Goal: Transaction & Acquisition: Purchase product/service

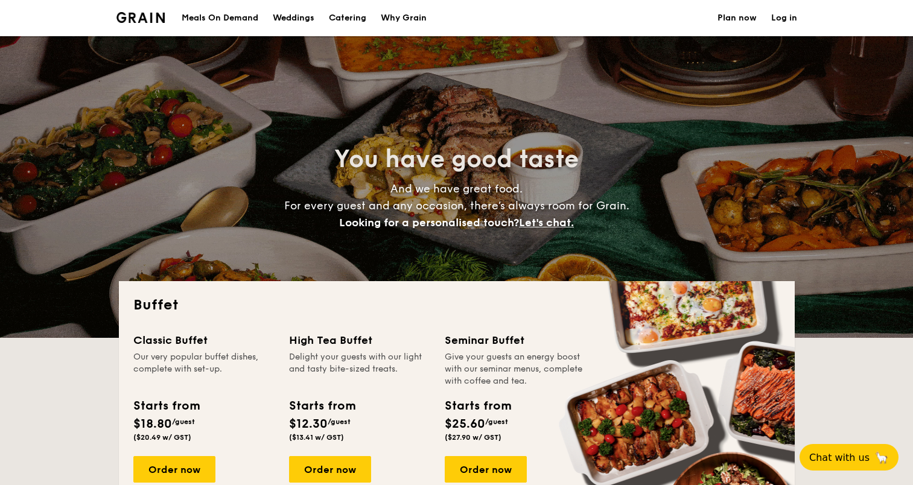
select select
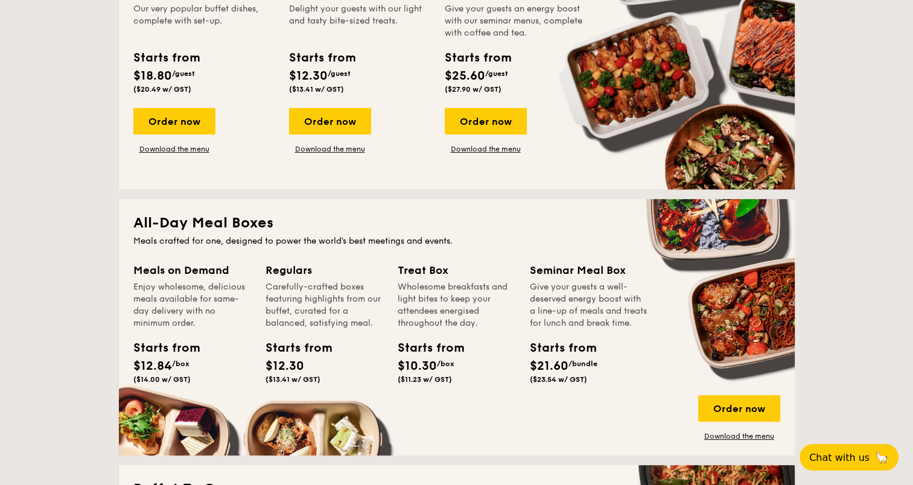
scroll to position [362, 0]
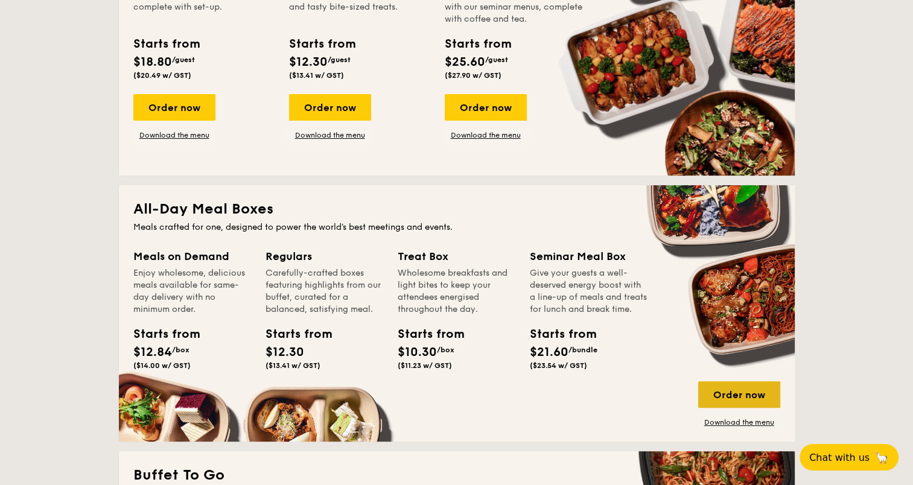
click at [737, 393] on div "Order now" at bounding box center [739, 395] width 82 height 27
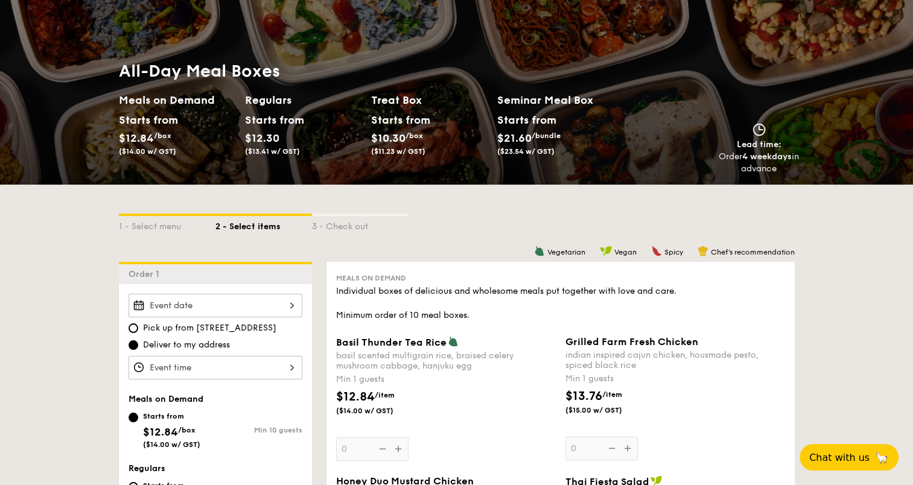
scroll to position [60, 0]
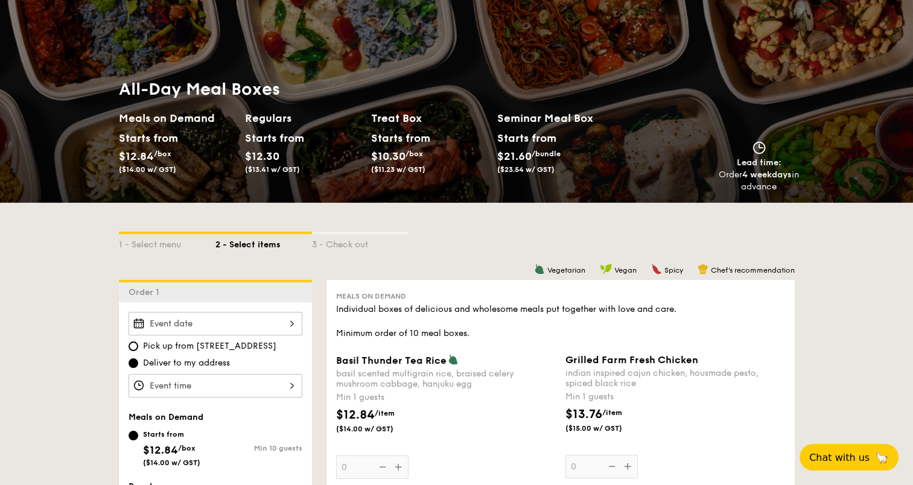
click at [269, 152] on span "$12.30" at bounding box center [262, 156] width 34 height 13
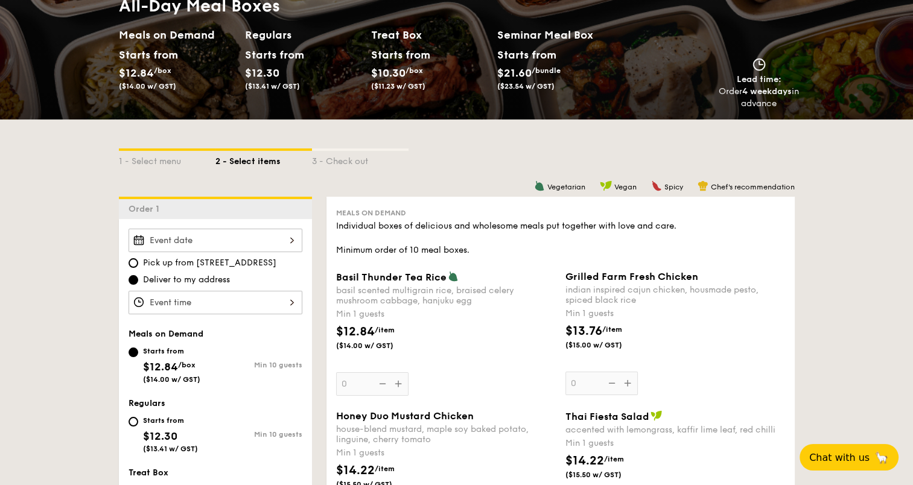
scroll to position [302, 0]
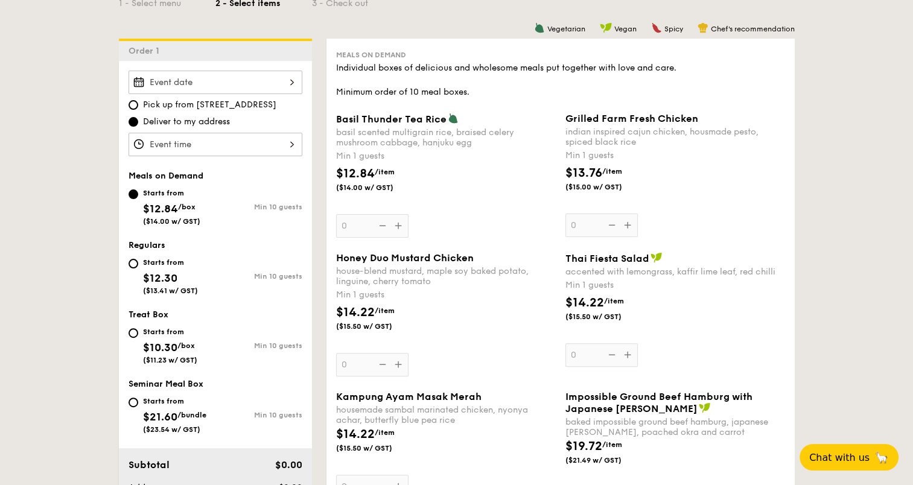
click at [140, 266] on div "Starts from $12.30 ($13.41 w/ GST)" at bounding box center [172, 275] width 87 height 40
click at [138, 266] on input "Starts from $12.30 ($13.41 w/ GST) Min 10 guests" at bounding box center [134, 264] width 10 height 10
radio input "true"
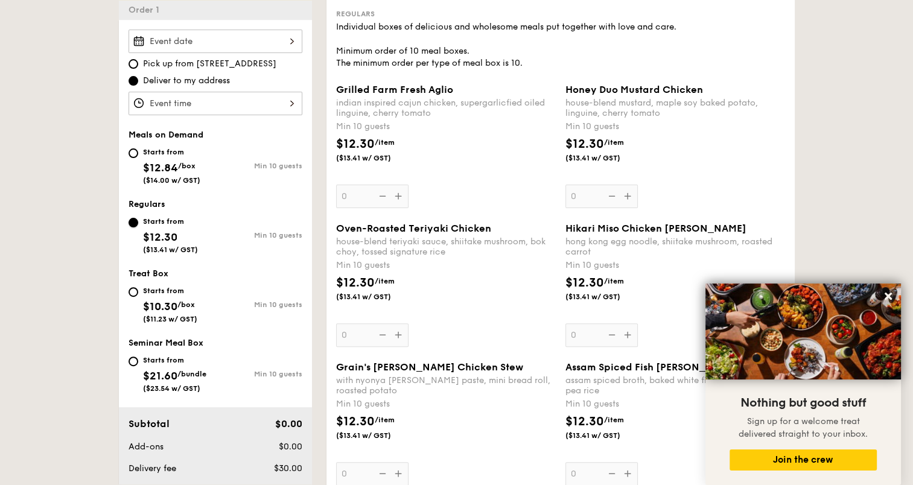
scroll to position [423, 0]
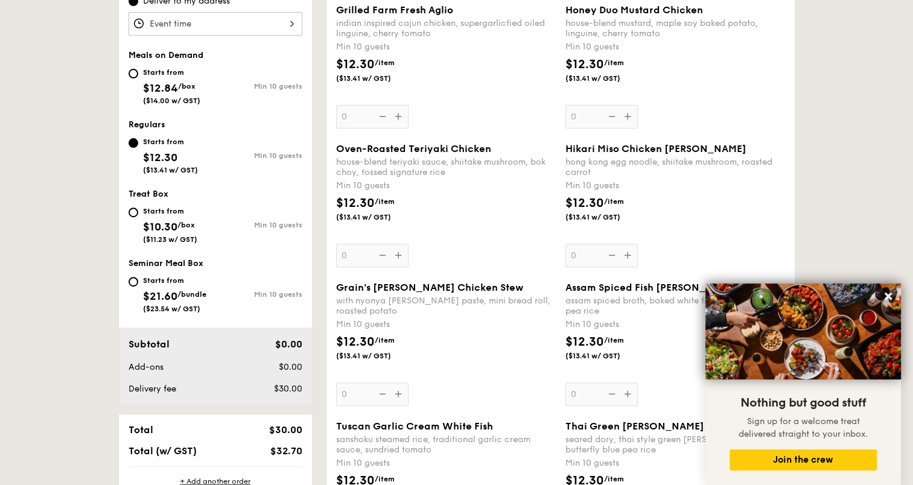
click at [158, 217] on div "Starts from $10.30 /box ($11.23 w/ GST)" at bounding box center [170, 224] width 54 height 40
click at [138, 217] on input "Starts from $10.30 /box ($11.23 w/ GST) Min 10 guests" at bounding box center [134, 213] width 10 height 10
radio input "true"
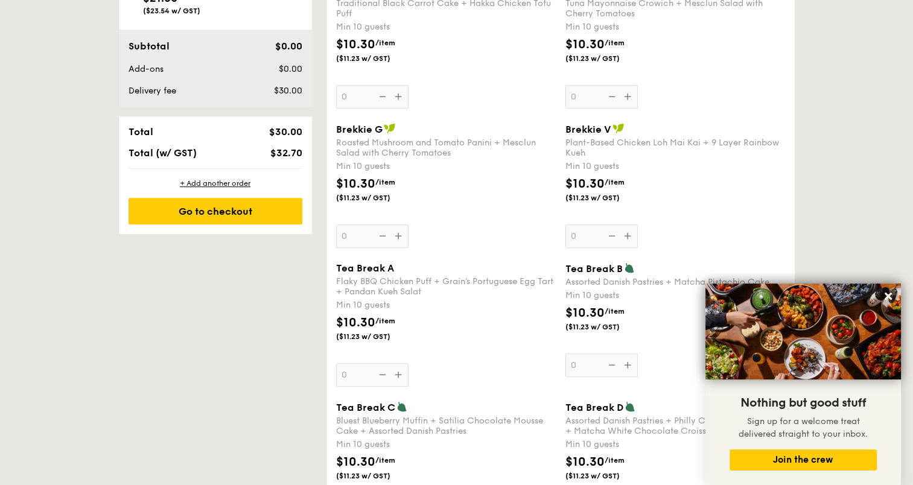
scroll to position [543, 0]
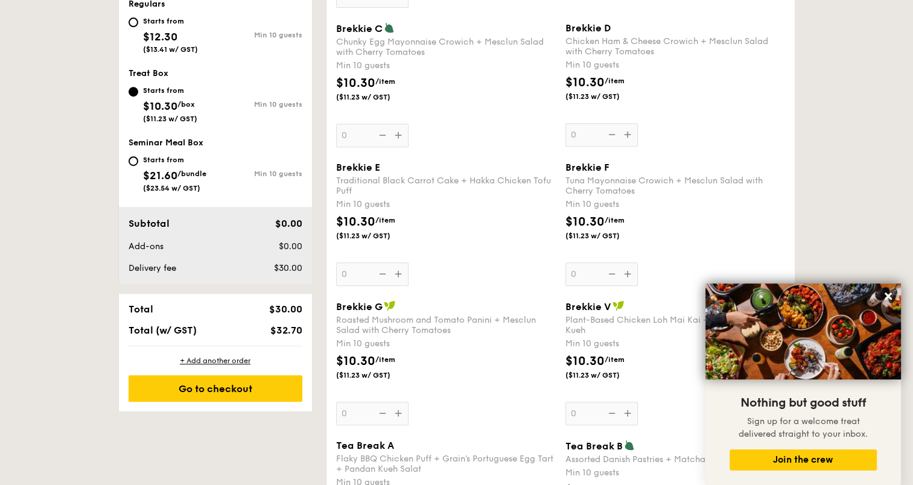
click at [175, 155] on div "Starts from" at bounding box center [174, 160] width 63 height 10
click at [138, 156] on input "Starts from $21.60 /bundle ($23.54 w/ GST) Min 10 guests" at bounding box center [134, 161] width 10 height 10
radio input "true"
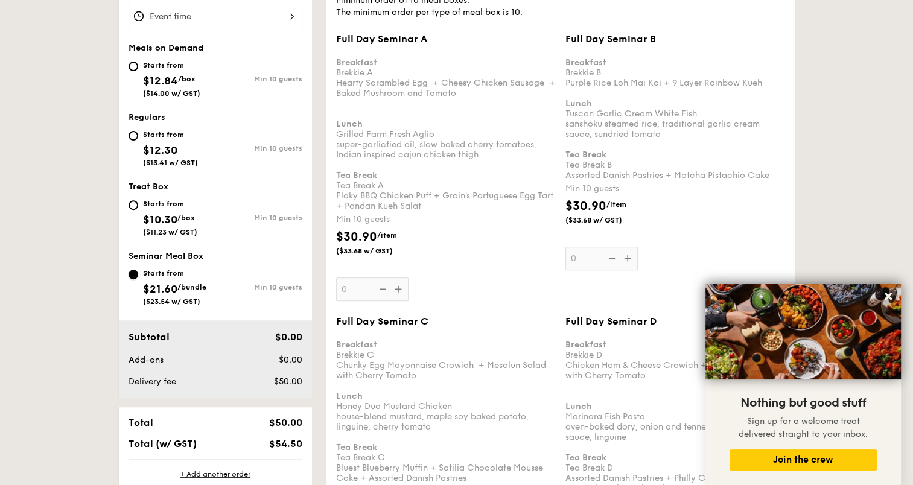
scroll to position [423, 0]
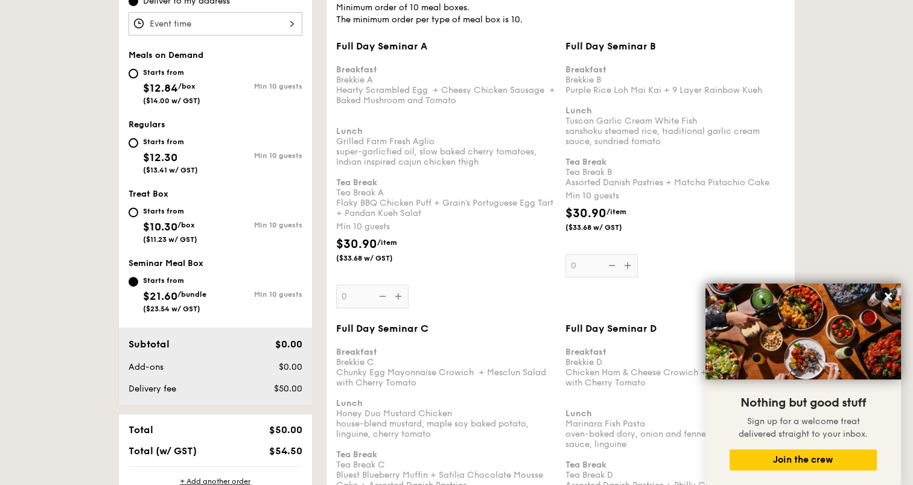
click at [143, 155] on span "$12.30" at bounding box center [160, 157] width 34 height 13
click at [138, 148] on input "Starts from $12.30 ($13.41 w/ GST) Min 10 guests" at bounding box center [134, 143] width 10 height 10
radio input "true"
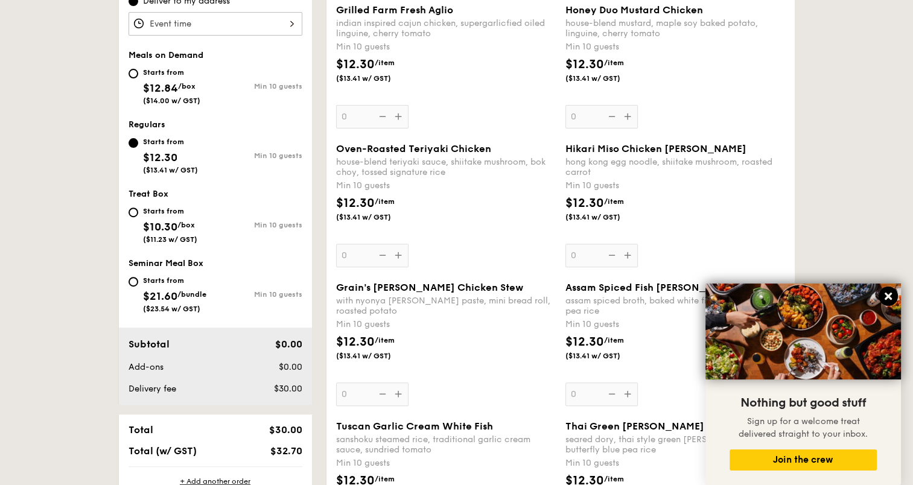
click at [889, 295] on icon at bounding box center [888, 296] width 11 height 11
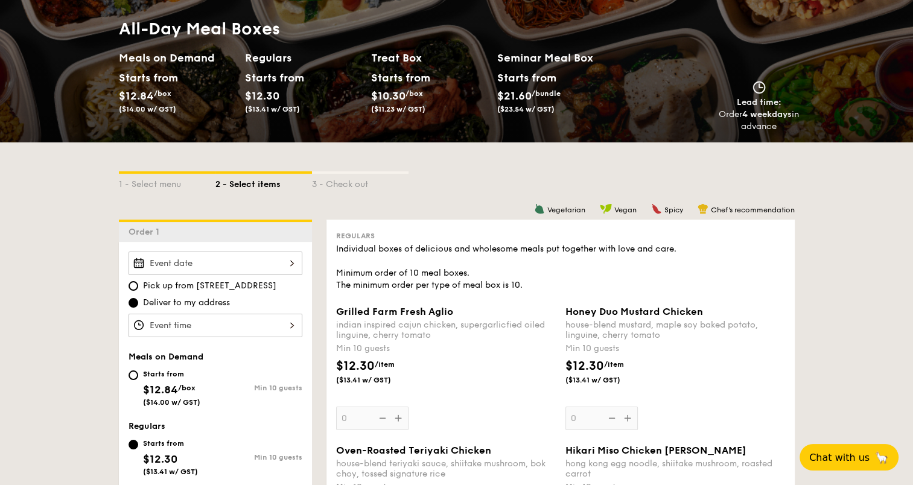
scroll to position [0, 0]
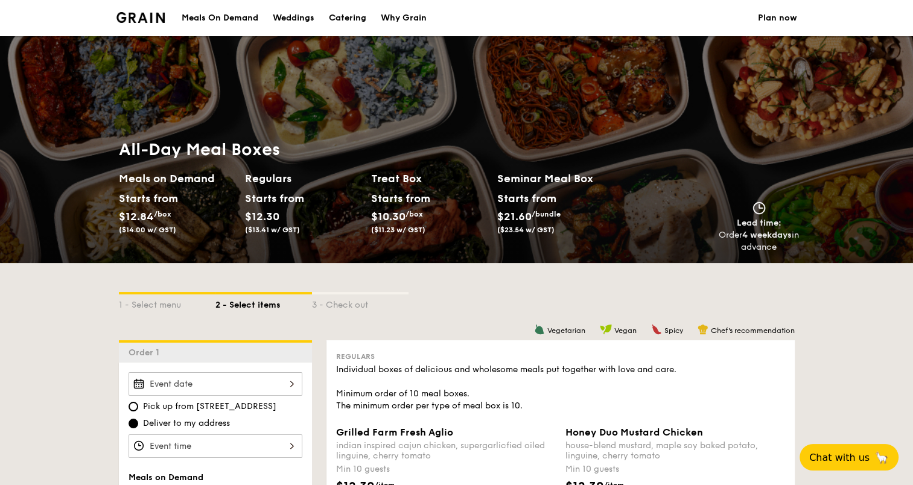
click at [153, 21] on img at bounding box center [141, 17] width 49 height 11
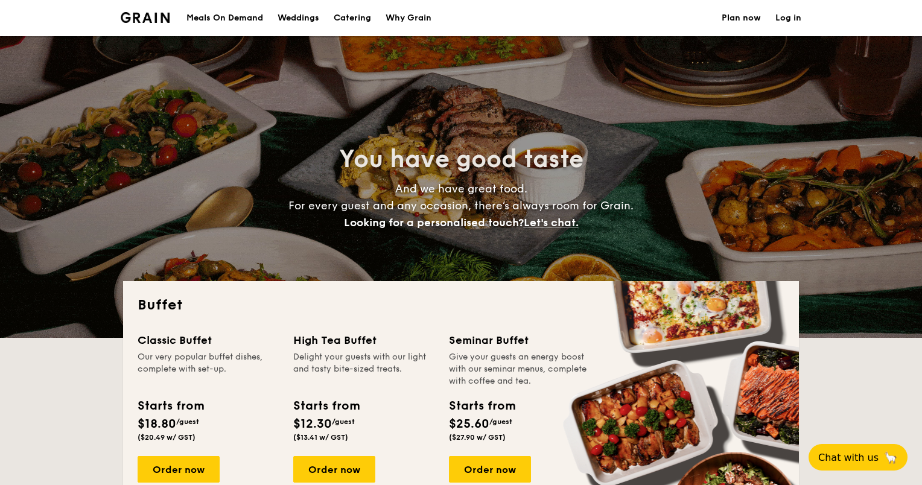
select select
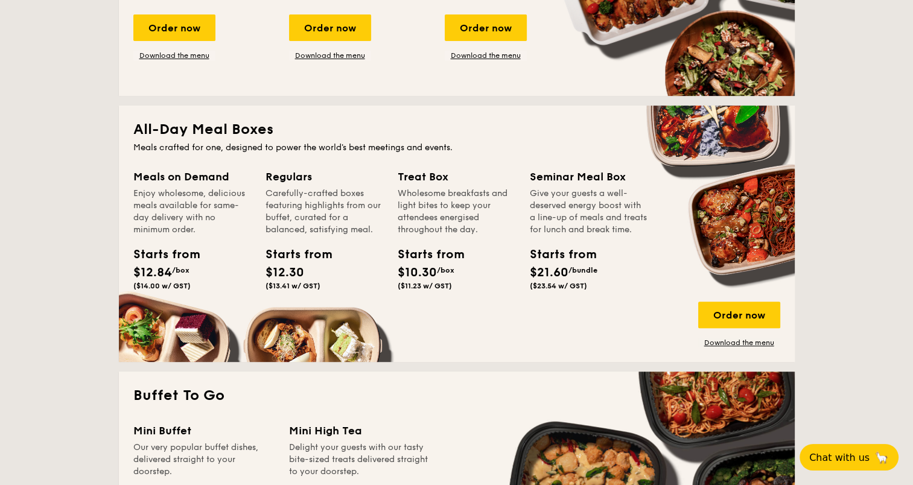
scroll to position [423, 0]
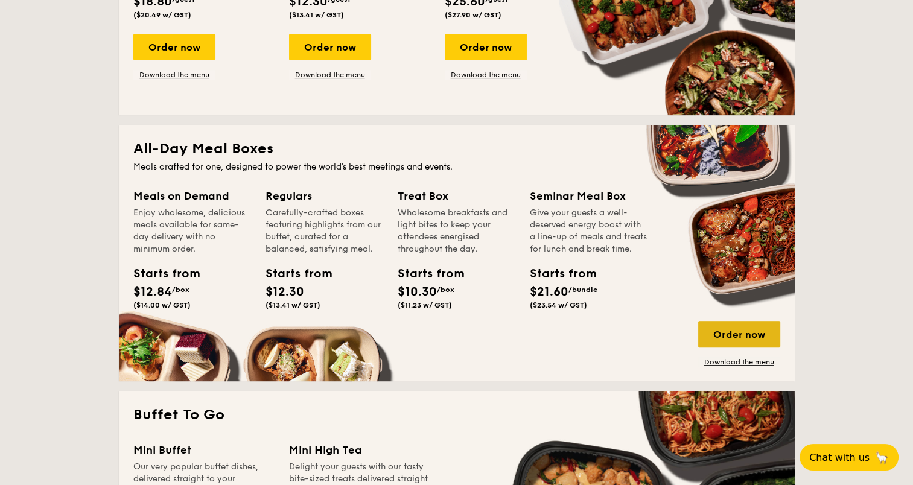
click at [715, 328] on div "Order now" at bounding box center [739, 334] width 82 height 27
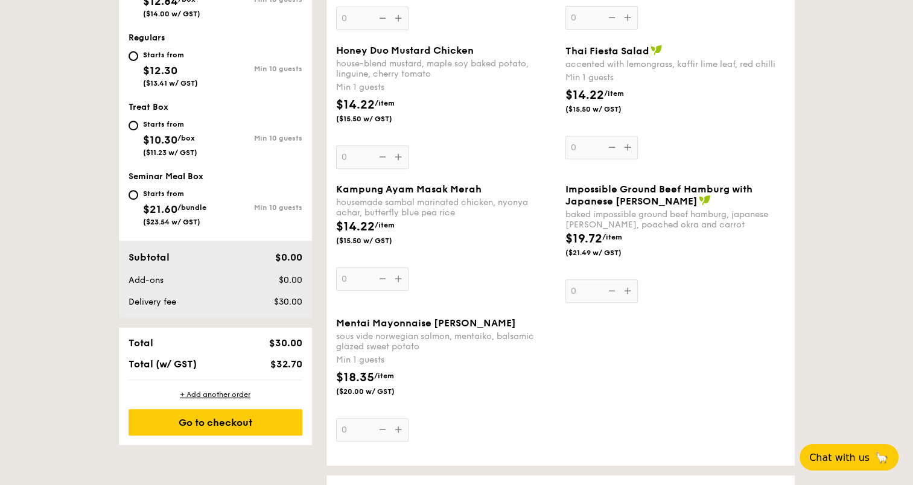
scroll to position [483, 0]
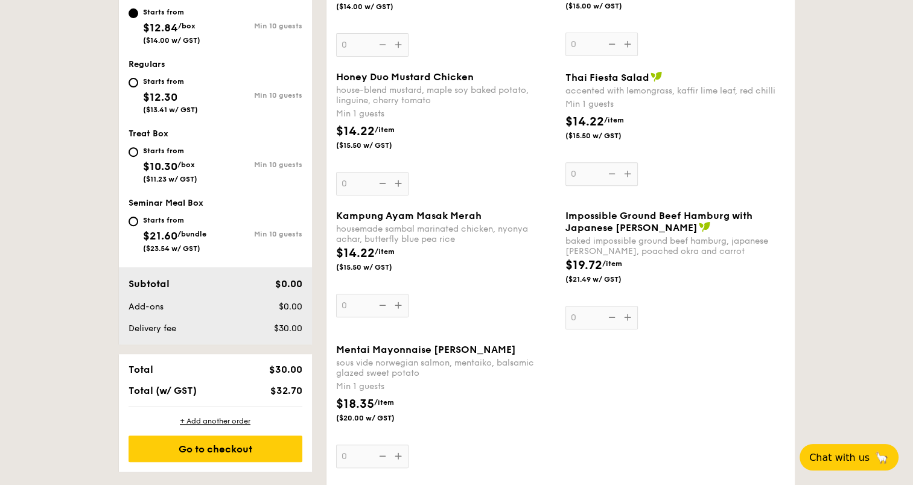
click at [174, 101] on span "$12.30" at bounding box center [160, 97] width 34 height 13
click at [138, 88] on input "Starts from $12.30 ($13.41 w/ GST) Min 10 guests" at bounding box center [134, 83] width 10 height 10
radio input "true"
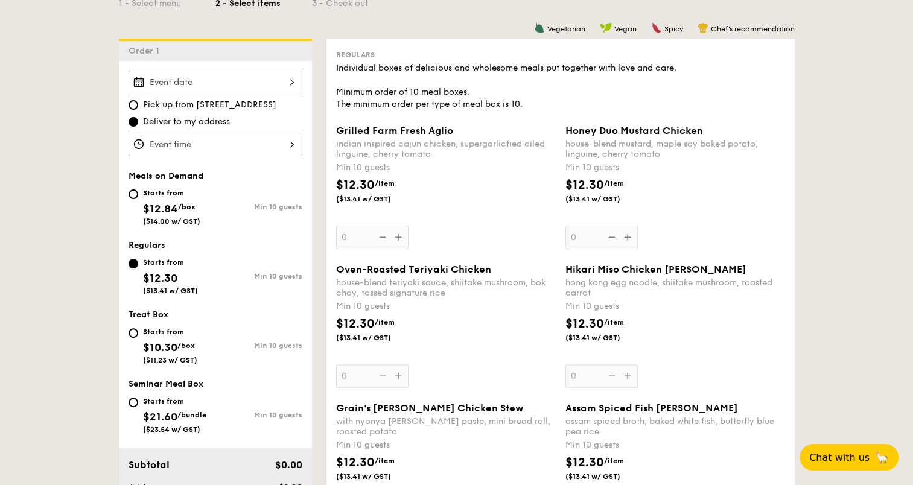
scroll to position [362, 0]
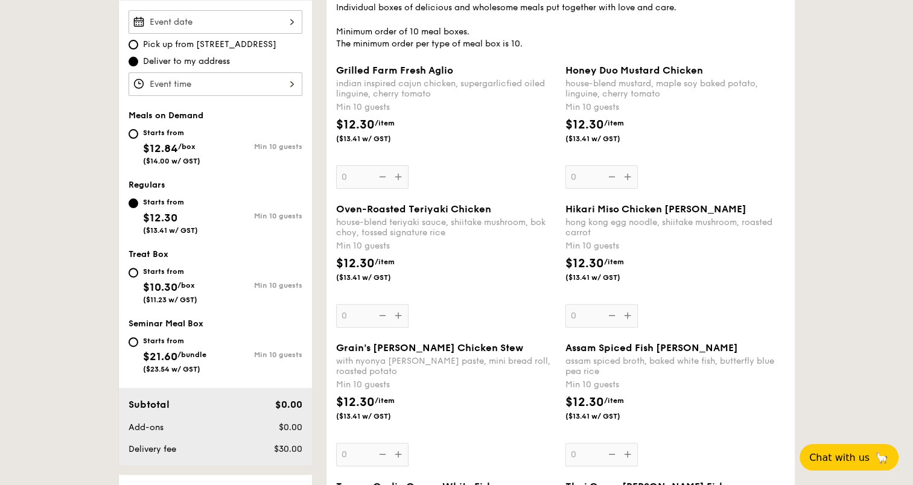
click at [191, 153] on div "Starts from $12.84 /box ($14.00 w/ GST)" at bounding box center [171, 146] width 57 height 40
click at [138, 139] on input "Starts from $12.84 /box ($14.00 w/ GST) Min 10 guests" at bounding box center [134, 134] width 10 height 10
radio input "true"
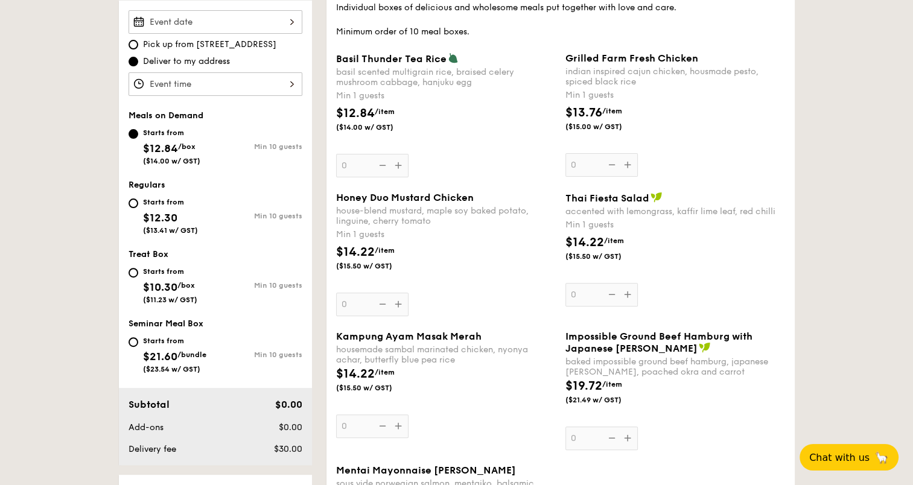
click at [174, 212] on span "$12.30" at bounding box center [160, 217] width 34 height 13
click at [138, 208] on input "Starts from $12.30 ($13.41 w/ GST) Min 10 guests" at bounding box center [134, 204] width 10 height 10
radio input "true"
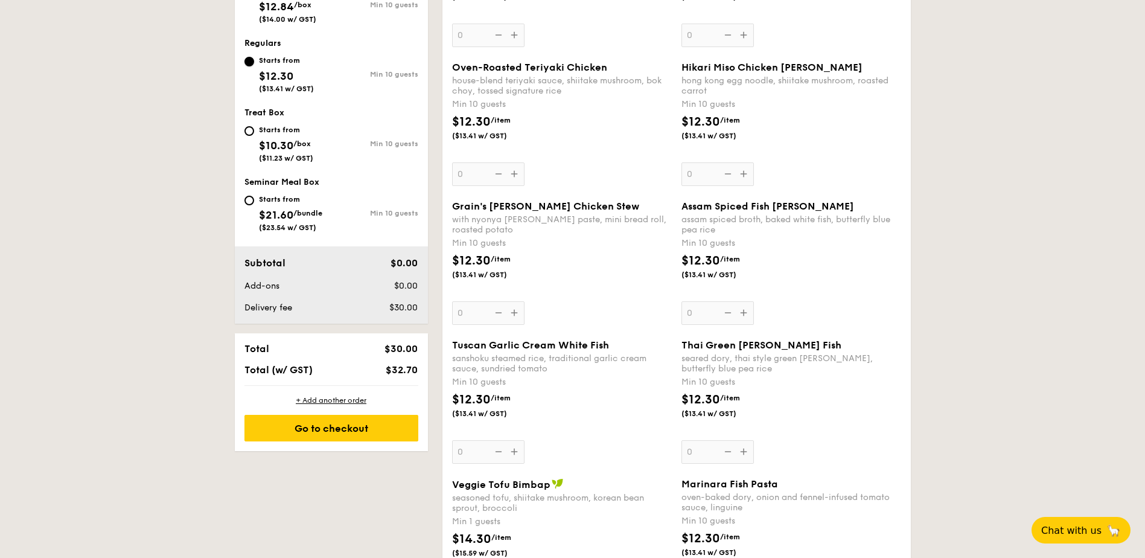
scroll to position [483, 0]
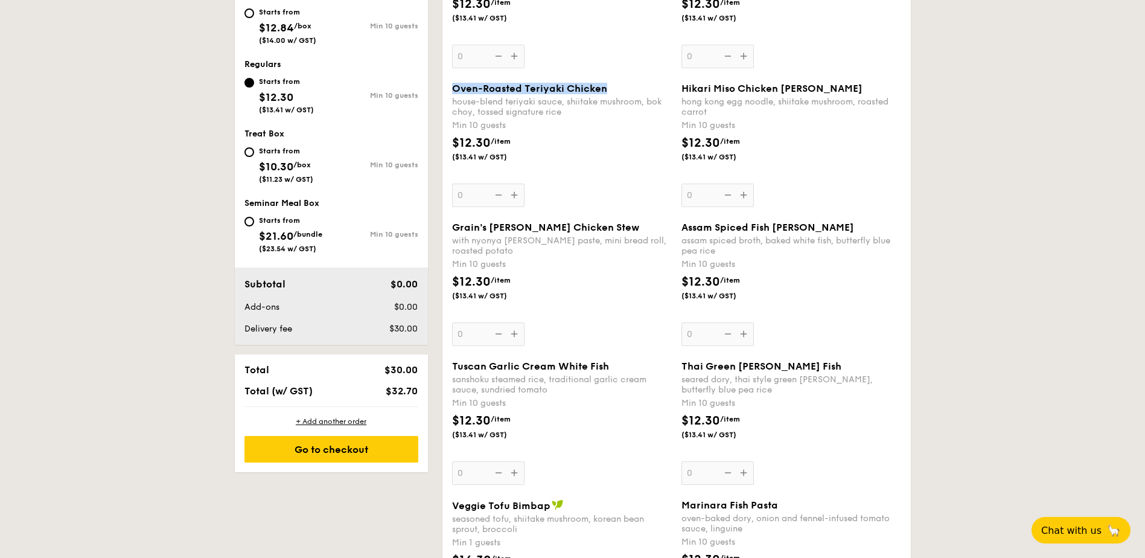
drag, startPoint x: 606, startPoint y: 86, endPoint x: 452, endPoint y: 88, distance: 154.6
click at [452, 88] on div "Oven-Roasted Teriyaki Chicken" at bounding box center [562, 88] width 220 height 11
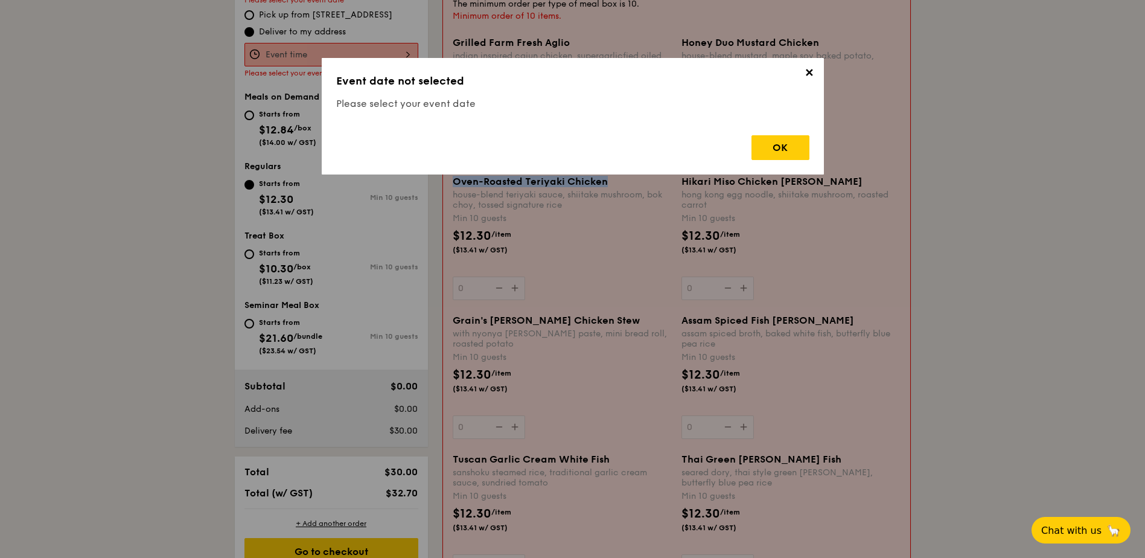
scroll to position [322, 0]
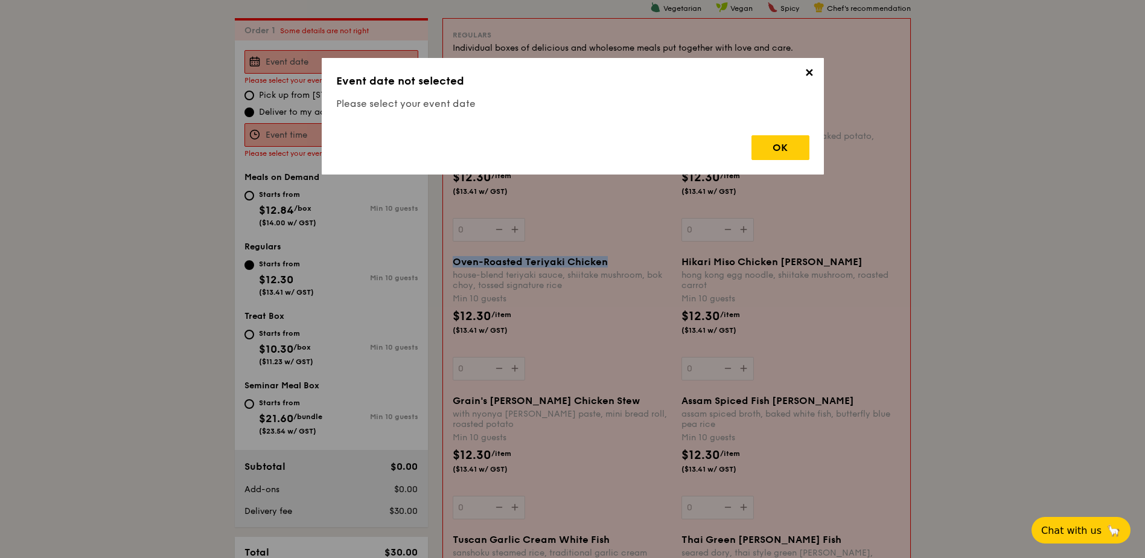
copy span "Oven-Roasted Teriyaki Chicken"
click at [773, 148] on div "OK" at bounding box center [781, 147] width 58 height 25
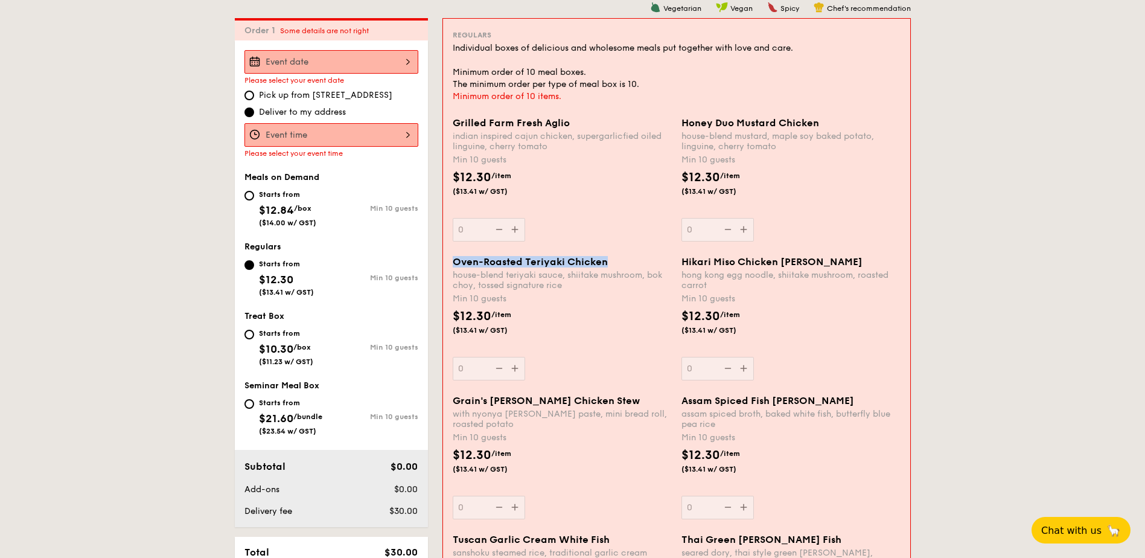
drag, startPoint x: 606, startPoint y: 262, endPoint x: 453, endPoint y: 265, distance: 153.4
click at [453, 265] on div "Oven-Roasted Teriyaki Chicken" at bounding box center [562, 261] width 219 height 11
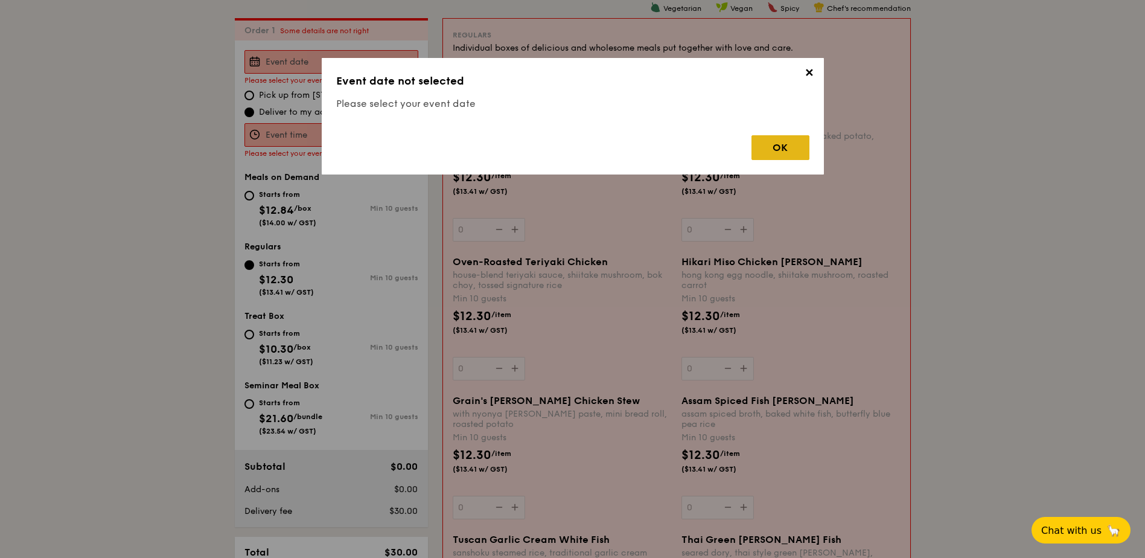
click at [794, 153] on div "OK" at bounding box center [781, 147] width 58 height 25
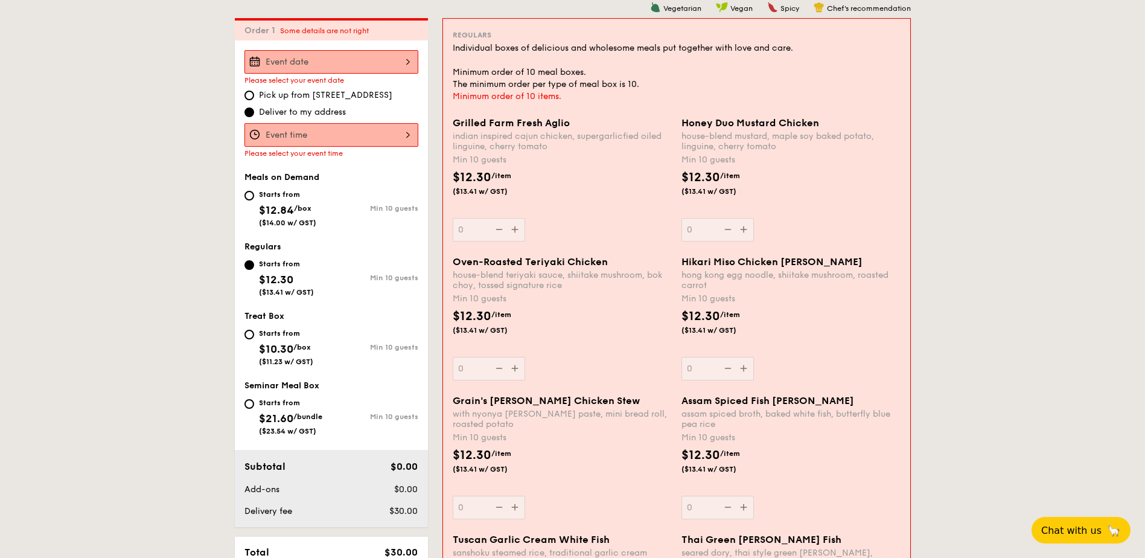
click at [360, 60] on div at bounding box center [331, 62] width 174 height 24
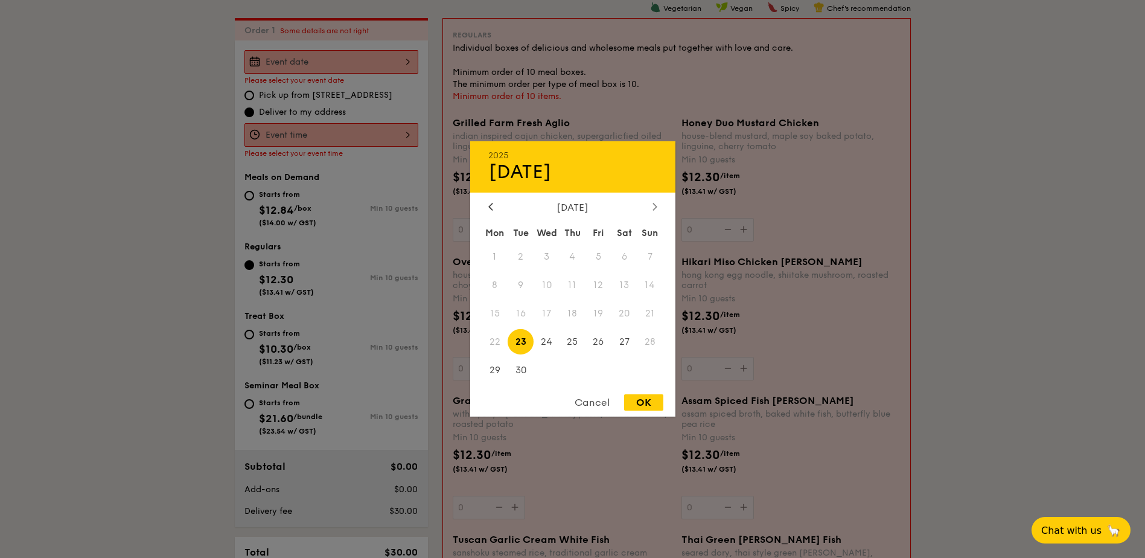
click at [651, 205] on div at bounding box center [655, 207] width 11 height 11
click at [552, 339] on span "22" at bounding box center [547, 341] width 26 height 26
click at [653, 400] on div "OK" at bounding box center [643, 402] width 39 height 16
type input "[DATE]"
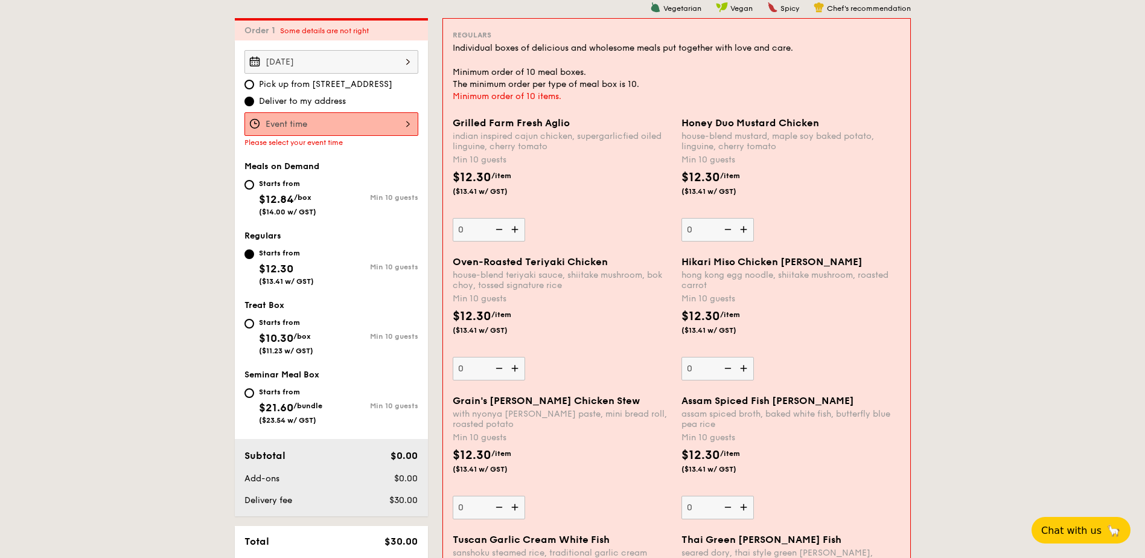
click at [392, 123] on div at bounding box center [331, 124] width 174 height 24
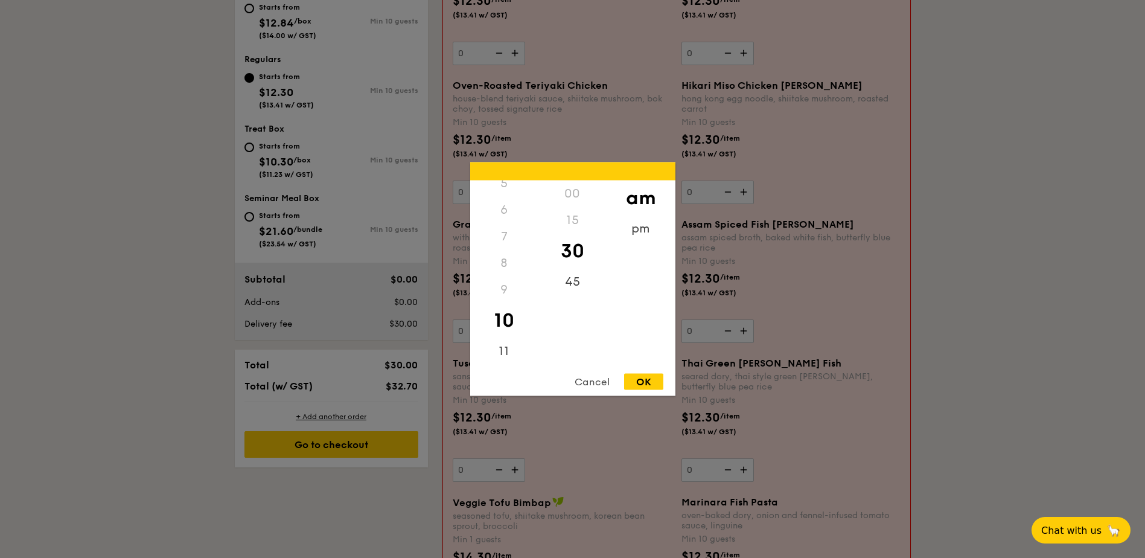
scroll to position [503, 0]
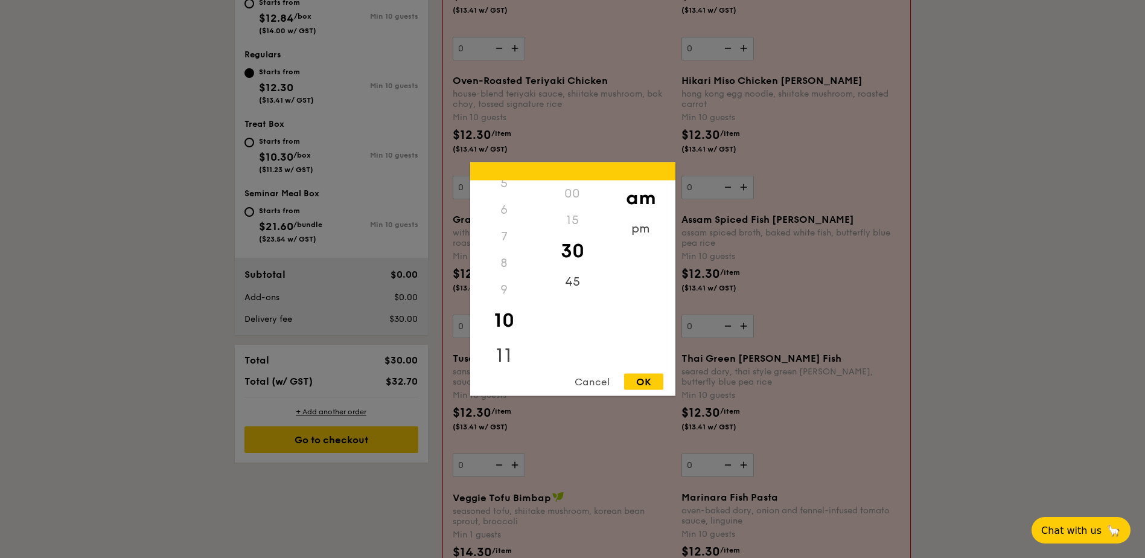
click at [499, 348] on div "11" at bounding box center [504, 355] width 68 height 35
click at [581, 283] on div "45" at bounding box center [572, 286] width 68 height 35
click at [647, 378] on div "OK" at bounding box center [643, 382] width 39 height 16
type input "11:45AM"
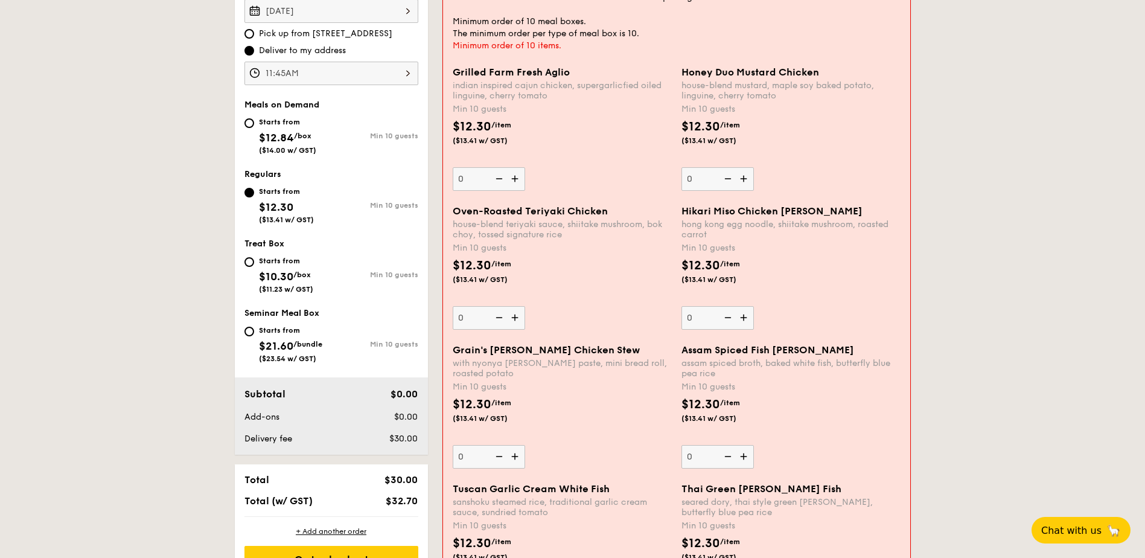
scroll to position [372, 0]
click at [514, 318] on img at bounding box center [516, 318] width 18 height 23
click at [514, 318] on input "0" at bounding box center [489, 319] width 72 height 24
type input "10"
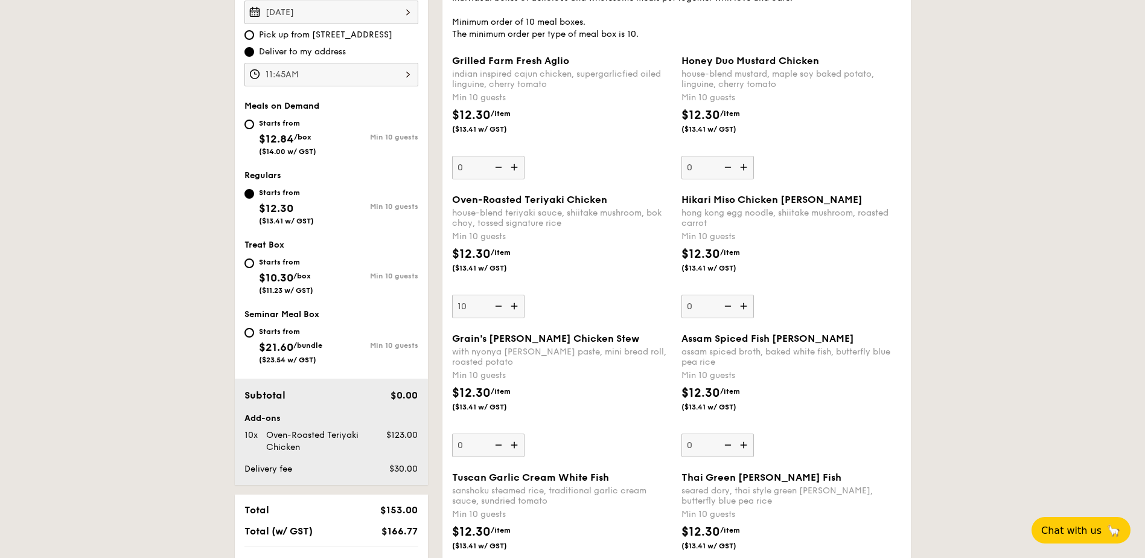
click at [551, 282] on div "$12.30 /item ($13.41 w/ GST)" at bounding box center [561, 266] width 229 height 42
click at [525, 295] on input "10" at bounding box center [488, 307] width 72 height 24
click at [551, 282] on div "$12.30 /item ($13.41 w/ GST)" at bounding box center [561, 266] width 229 height 42
click at [525, 295] on input "10" at bounding box center [488, 307] width 72 height 24
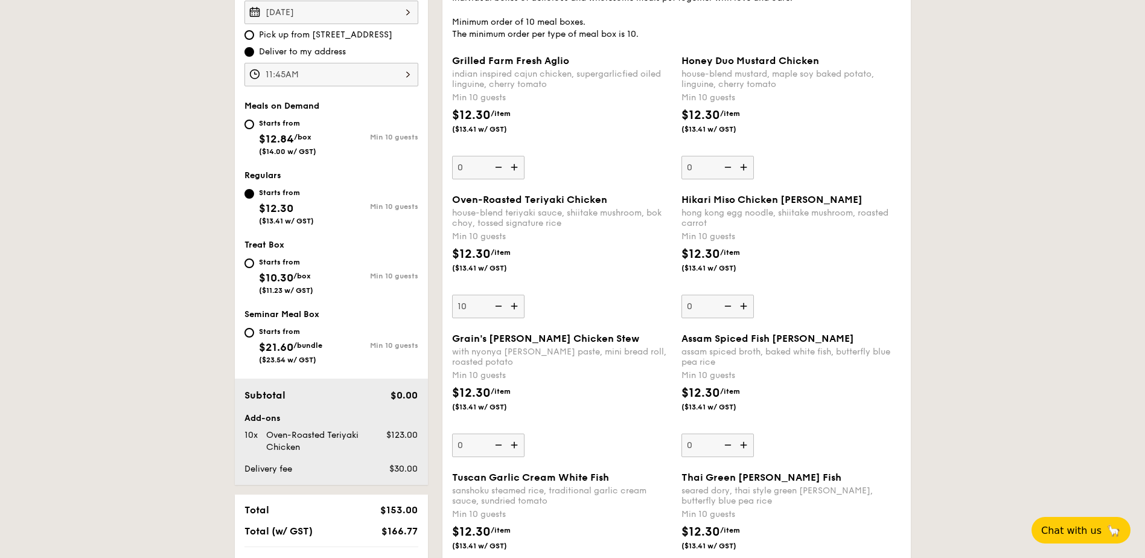
click at [271, 134] on span "$12.84" at bounding box center [276, 138] width 35 height 13
click at [254, 129] on input "Starts from $12.84 /box ($14.00 w/ GST) Min 10 guests" at bounding box center [249, 125] width 10 height 10
radio input "true"
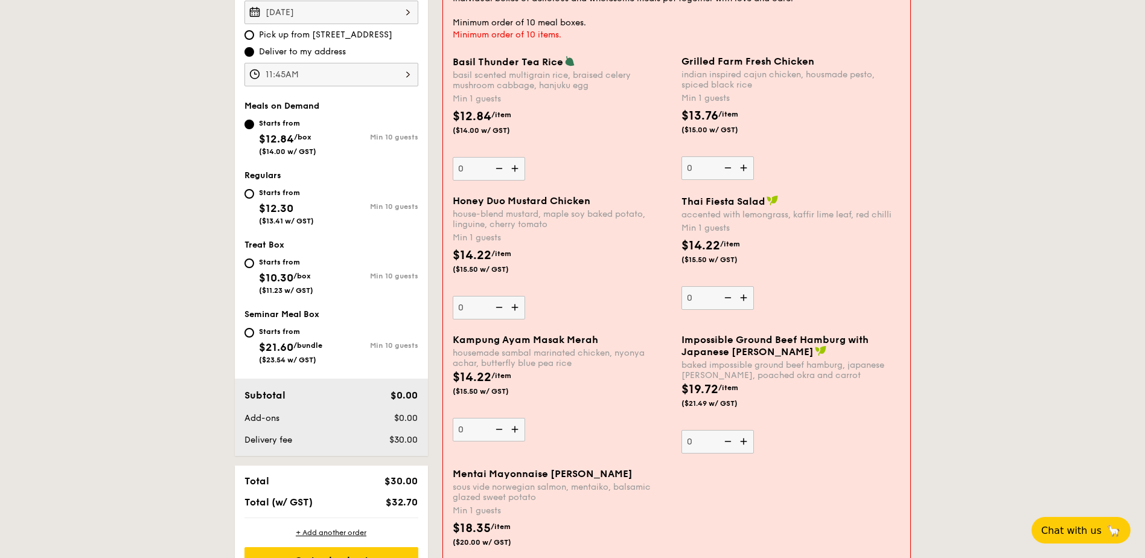
click at [516, 167] on img at bounding box center [516, 168] width 18 height 23
click at [516, 167] on input "0" at bounding box center [489, 169] width 72 height 24
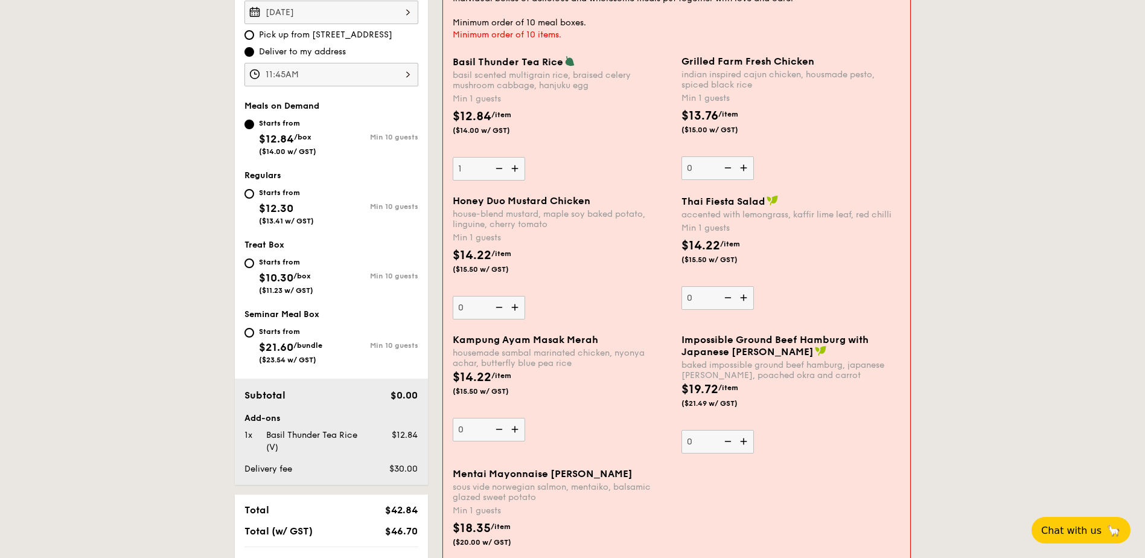
click at [516, 167] on img at bounding box center [516, 168] width 18 height 23
click at [516, 167] on input "1" at bounding box center [489, 169] width 72 height 24
type input "2"
click at [275, 207] on span "$12.30" at bounding box center [276, 208] width 34 height 13
click at [254, 199] on input "Starts from $12.30 ($13.41 w/ GST) Min 10 guests" at bounding box center [249, 194] width 10 height 10
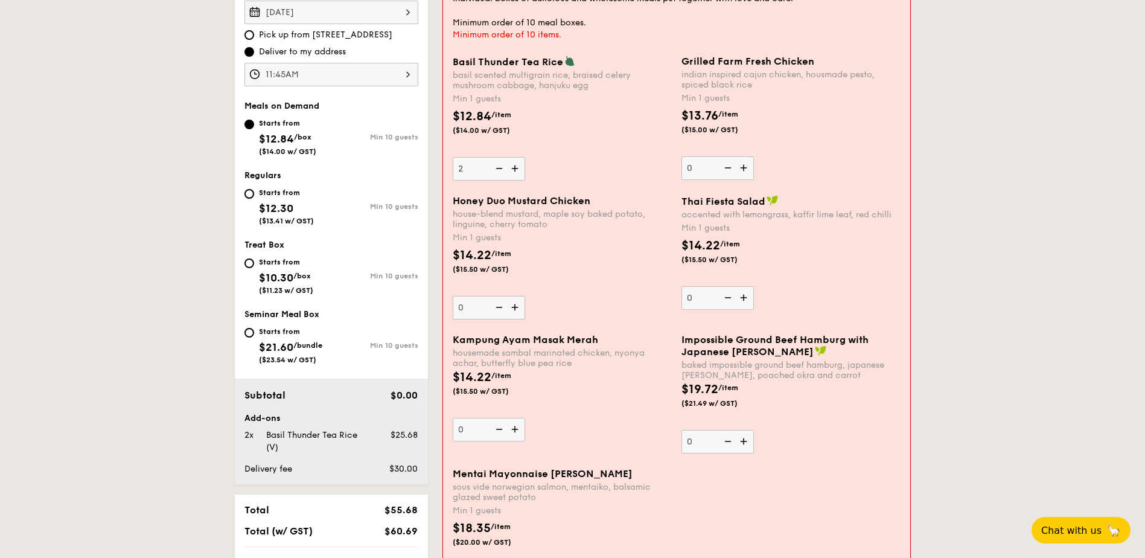
radio input "true"
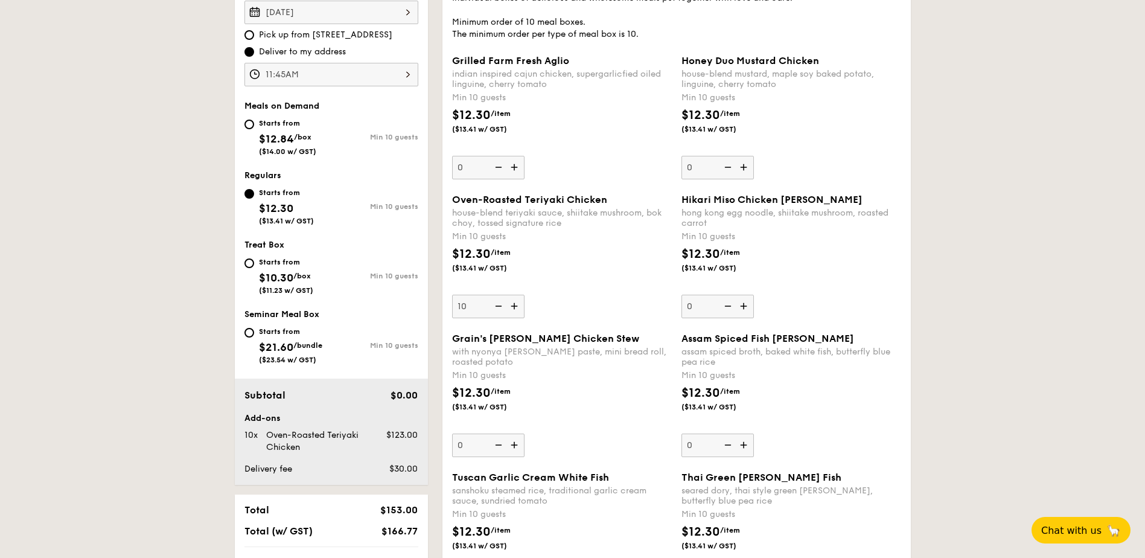
click at [496, 304] on img at bounding box center [497, 306] width 18 height 23
click at [496, 304] on input "10" at bounding box center [488, 307] width 72 height 24
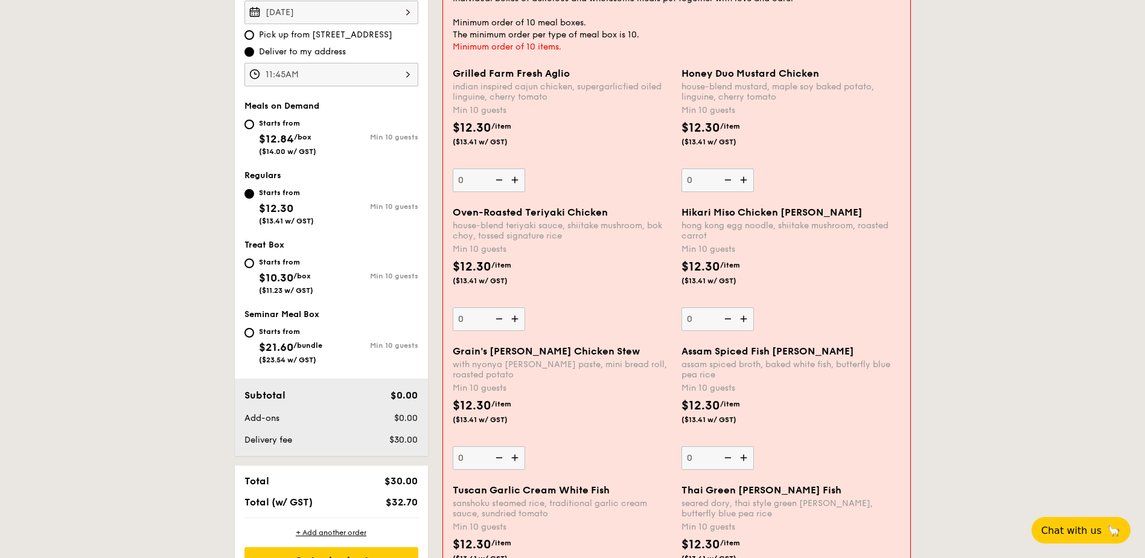
click at [514, 321] on img at bounding box center [516, 318] width 18 height 23
click at [514, 321] on input "0" at bounding box center [489, 319] width 72 height 24
type input "10"
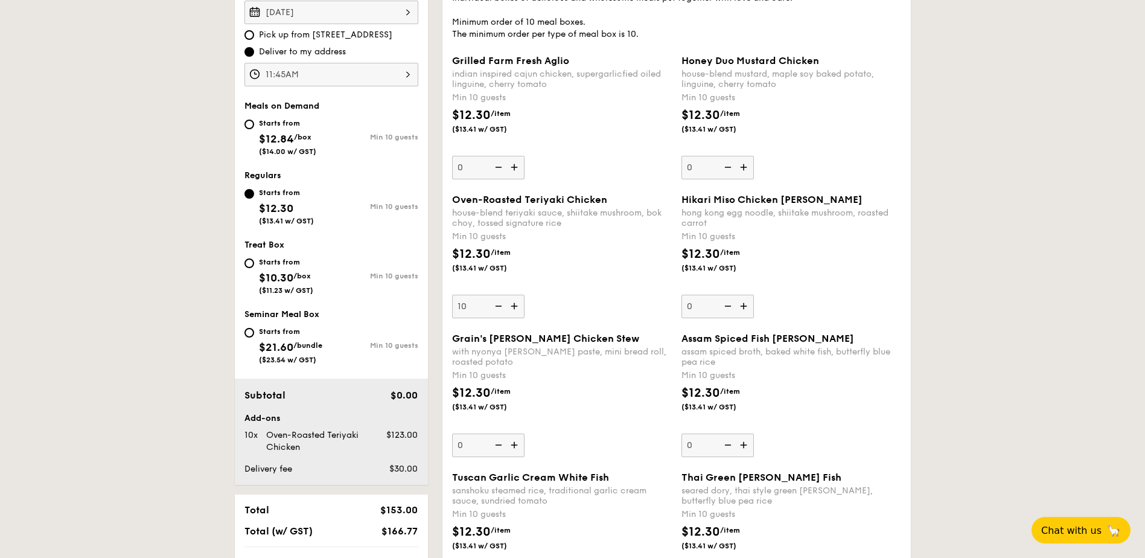
click at [284, 147] on span "($14.00 w/ GST)" at bounding box center [287, 151] width 57 height 8
click at [254, 129] on input "Starts from $12.84 /box ($14.00 w/ GST) Min 10 guests" at bounding box center [249, 125] width 10 height 10
radio input "true"
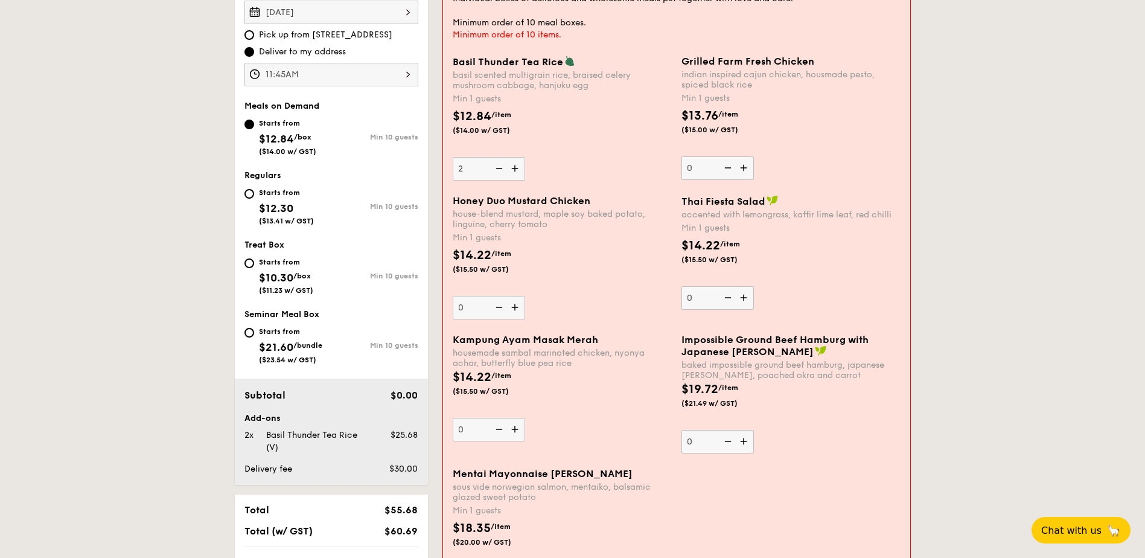
click at [517, 167] on img at bounding box center [516, 168] width 18 height 23
click at [517, 167] on input "2" at bounding box center [489, 169] width 72 height 24
click at [517, 167] on img at bounding box center [516, 168] width 18 height 23
click at [517, 167] on input "3" at bounding box center [489, 169] width 72 height 24
click at [517, 167] on img at bounding box center [516, 168] width 18 height 23
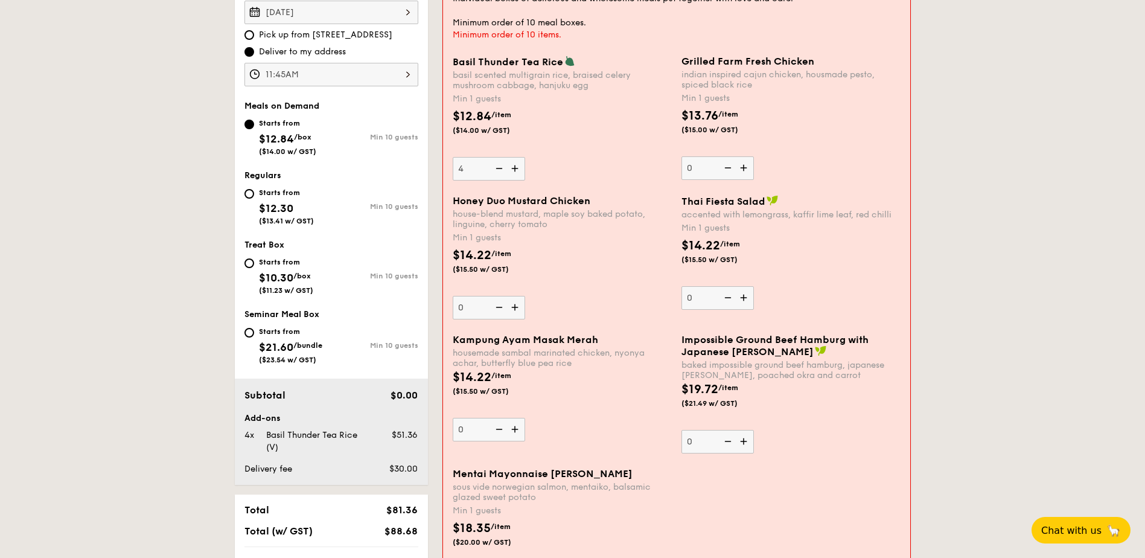
click at [517, 167] on input "4" at bounding box center [489, 169] width 72 height 24
click at [517, 167] on img at bounding box center [516, 168] width 18 height 23
click at [517, 167] on input "5" at bounding box center [489, 169] width 72 height 24
click at [517, 167] on img at bounding box center [516, 168] width 18 height 23
click at [517, 167] on input "6" at bounding box center [489, 169] width 72 height 24
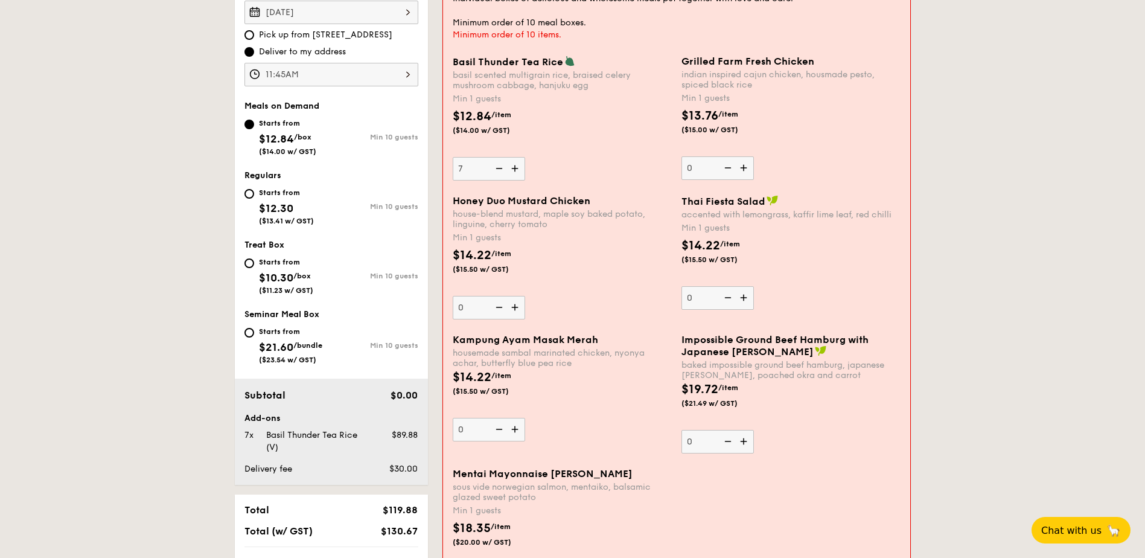
click at [517, 167] on img at bounding box center [516, 168] width 18 height 23
click at [517, 167] on input "7" at bounding box center [489, 169] width 72 height 24
click at [517, 167] on img at bounding box center [516, 168] width 18 height 23
click at [517, 167] on input "8" at bounding box center [489, 169] width 72 height 24
click at [517, 167] on img at bounding box center [516, 168] width 18 height 23
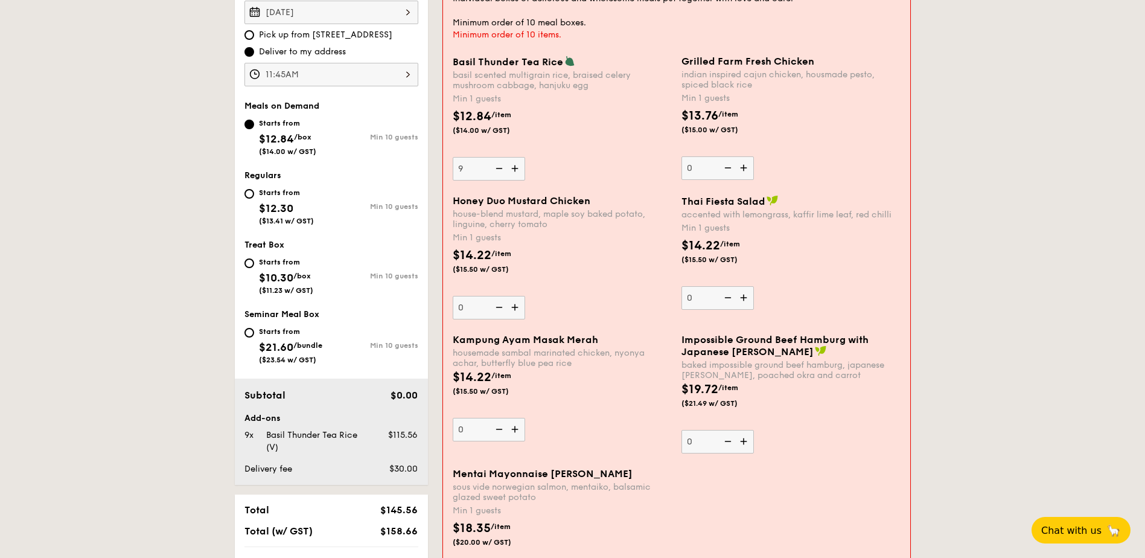
click at [517, 167] on input "9" at bounding box center [489, 169] width 72 height 24
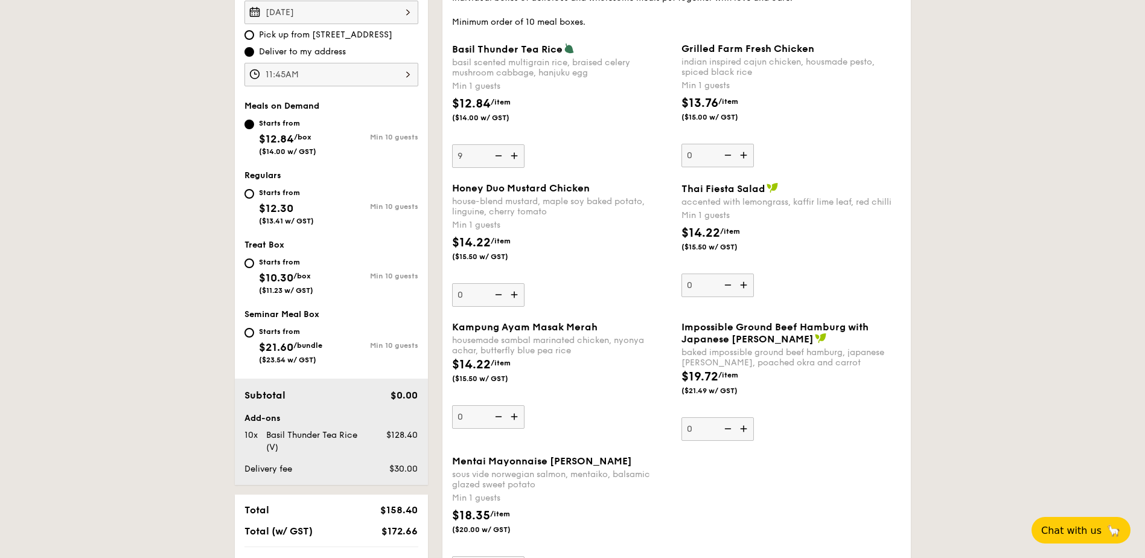
type input "10"
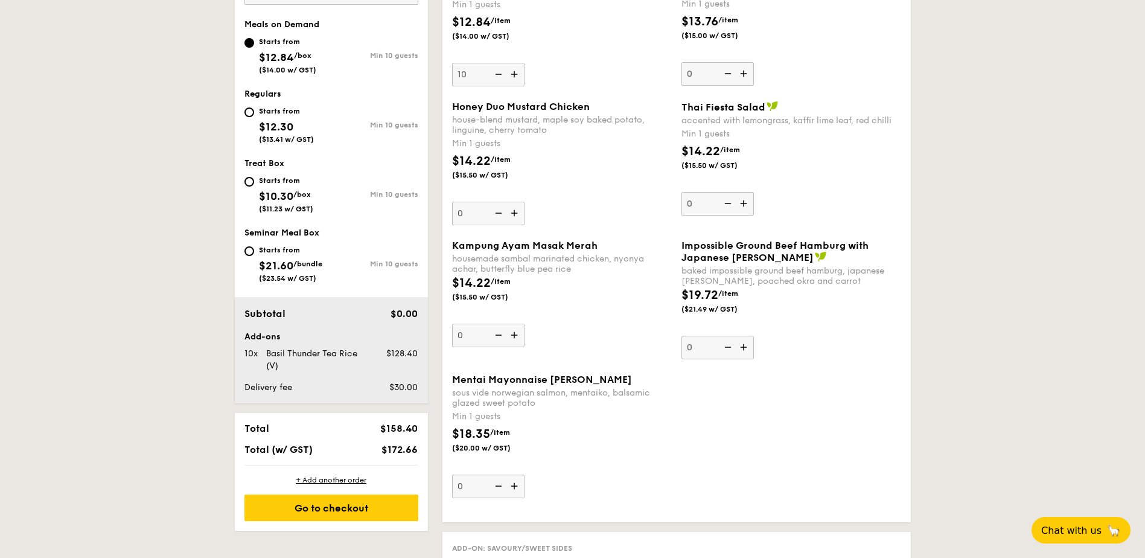
scroll to position [432, 0]
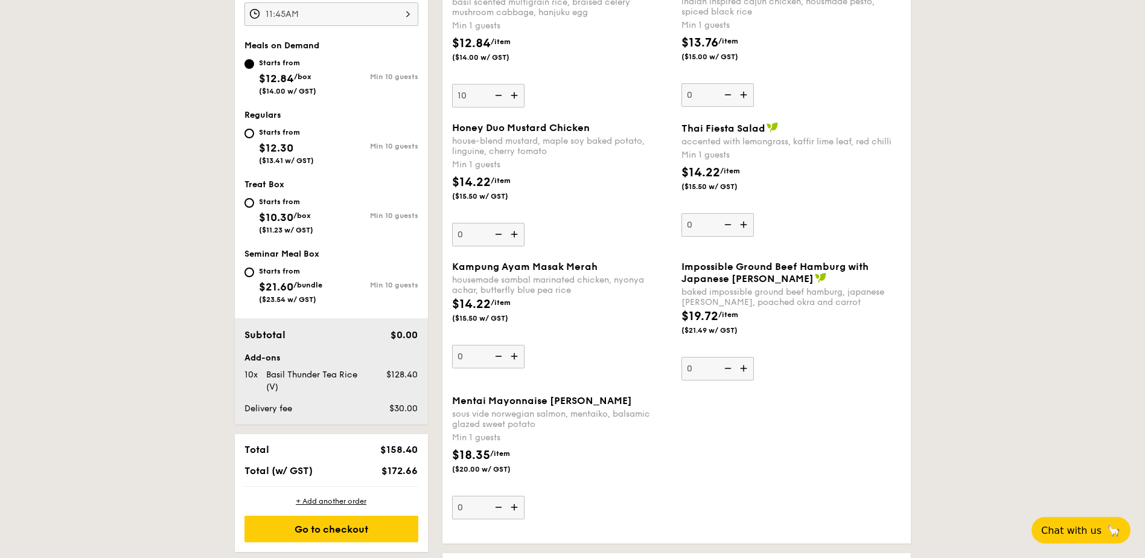
click at [317, 148] on div "Starts from $12.30 ($13.41 w/ GST)" at bounding box center [287, 145] width 87 height 40
click at [254, 138] on input "Starts from $12.30 ($13.41 w/ GST) Min 10 guests" at bounding box center [249, 134] width 10 height 10
radio input "true"
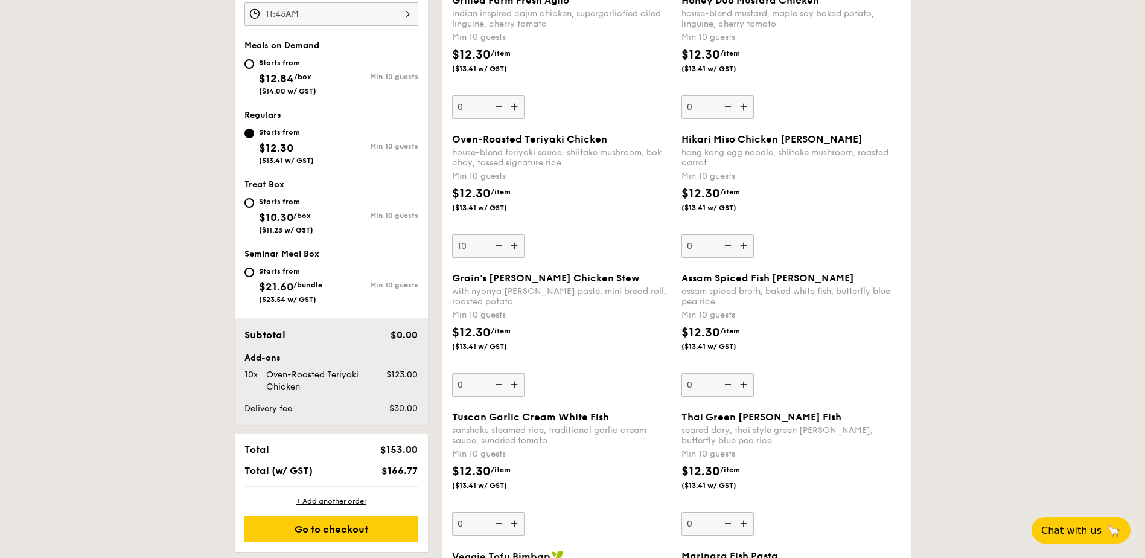
click at [742, 245] on img at bounding box center [745, 245] width 18 height 23
click at [742, 245] on input "0" at bounding box center [718, 246] width 72 height 24
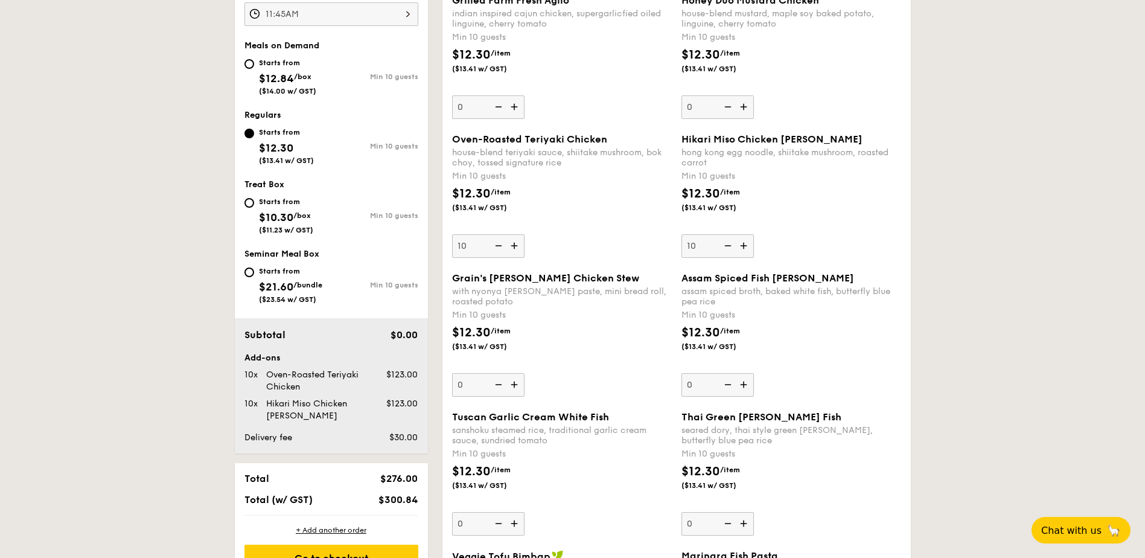
click at [728, 245] on img at bounding box center [727, 245] width 18 height 23
click at [728, 245] on input "10" at bounding box center [718, 246] width 72 height 24
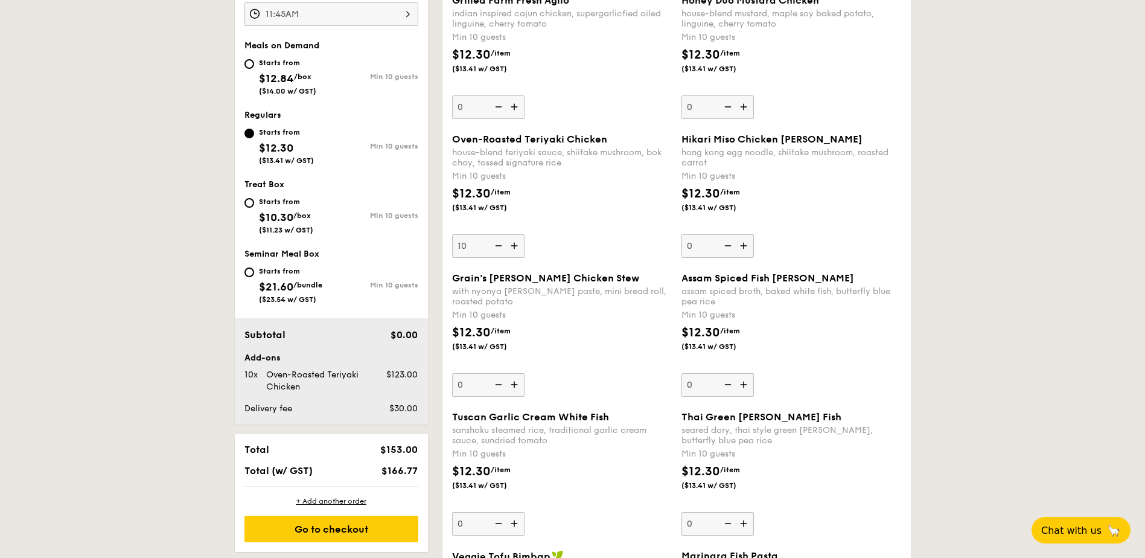
click at [739, 245] on img at bounding box center [745, 245] width 18 height 23
click at [739, 245] on input "0" at bounding box center [718, 246] width 72 height 24
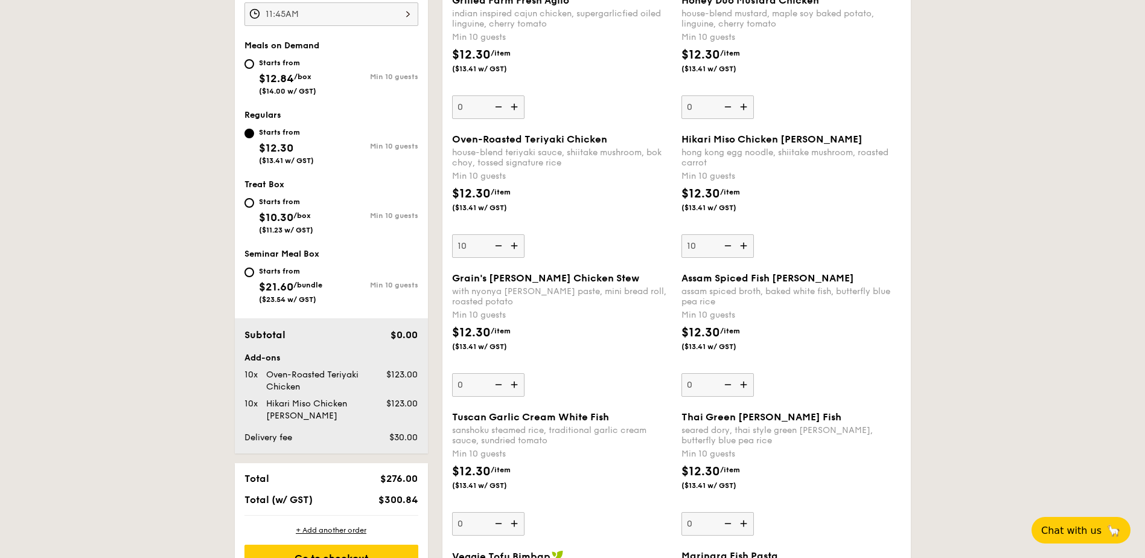
click at [732, 245] on img at bounding box center [727, 245] width 18 height 23
click at [732, 245] on input "10" at bounding box center [718, 246] width 72 height 24
type input "0"
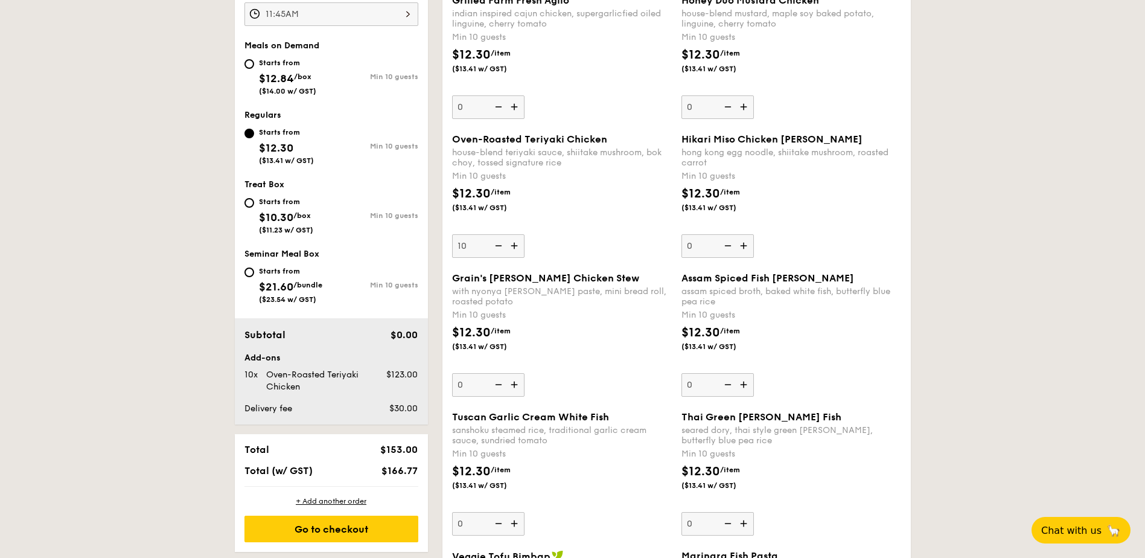
click at [269, 73] on span "$12.84" at bounding box center [276, 78] width 35 height 13
click at [254, 69] on input "Starts from $12.84 /box ($14.00 w/ GST) Min 10 guests" at bounding box center [249, 64] width 10 height 10
radio input "true"
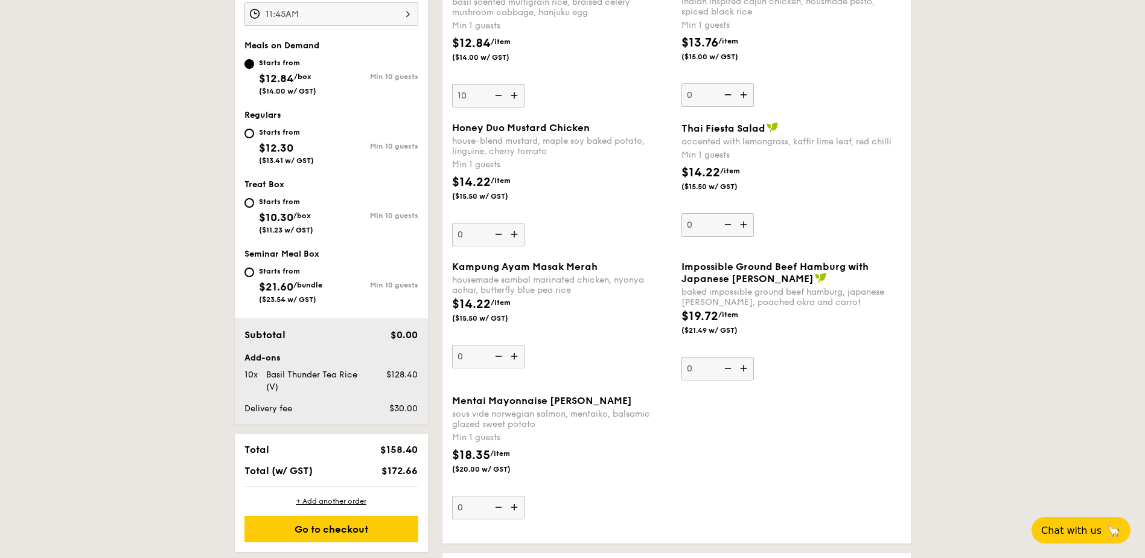
click at [503, 228] on img at bounding box center [497, 234] width 18 height 23
click at [503, 228] on input "0" at bounding box center [488, 235] width 72 height 24
click at [513, 234] on img at bounding box center [515, 234] width 18 height 23
click at [513, 234] on input "0" at bounding box center [488, 235] width 72 height 24
click at [513, 234] on img at bounding box center [515, 234] width 18 height 23
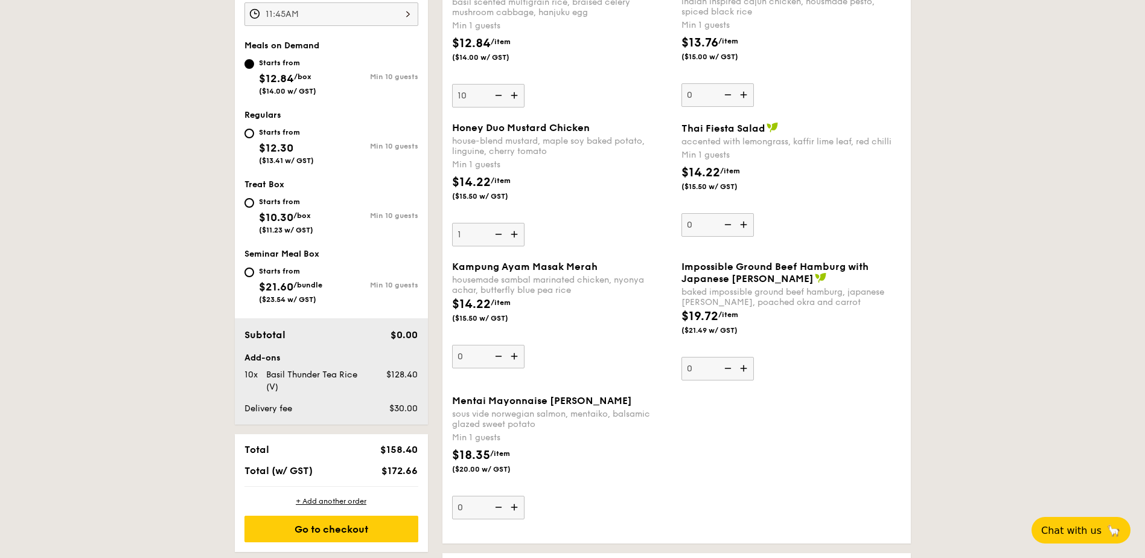
click at [513, 234] on input "1" at bounding box center [488, 235] width 72 height 24
type input "2"
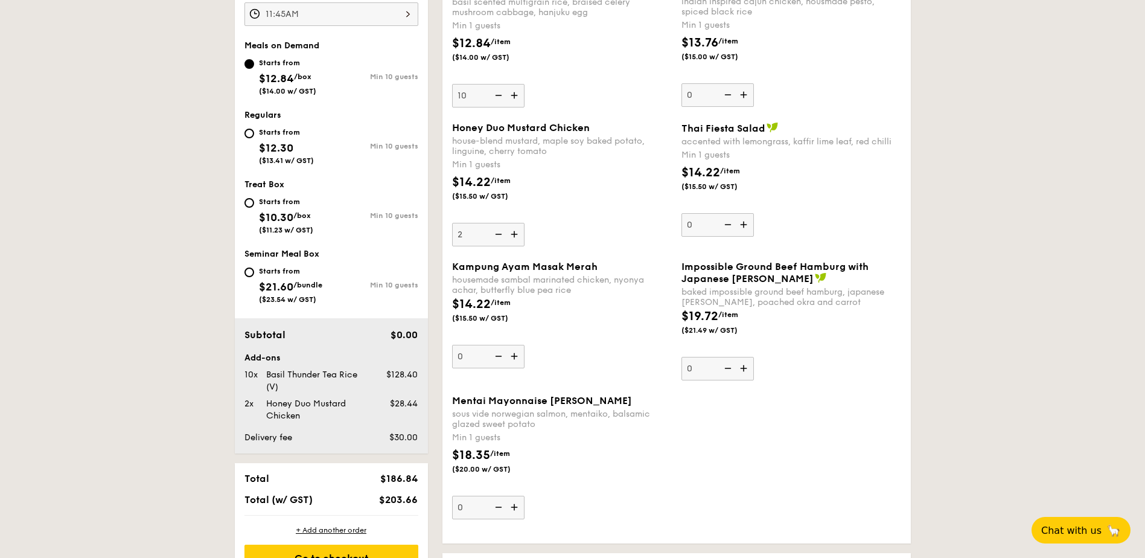
click at [561, 251] on div "Honey Duo Mustard Chicken house-blend mustard, maple soy baked potato, linguine…" at bounding box center [676, 191] width 459 height 139
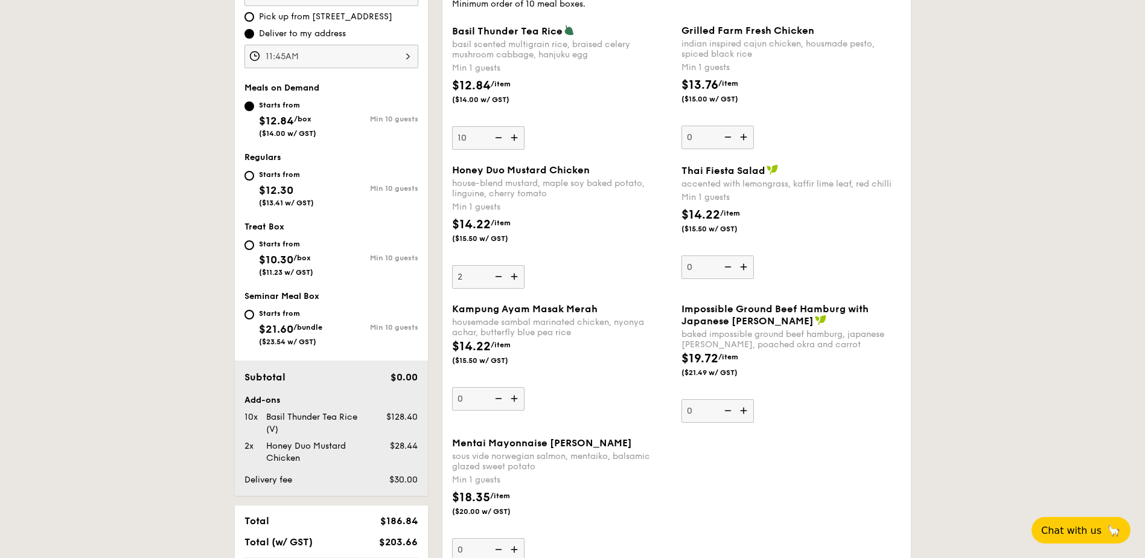
scroll to position [372, 0]
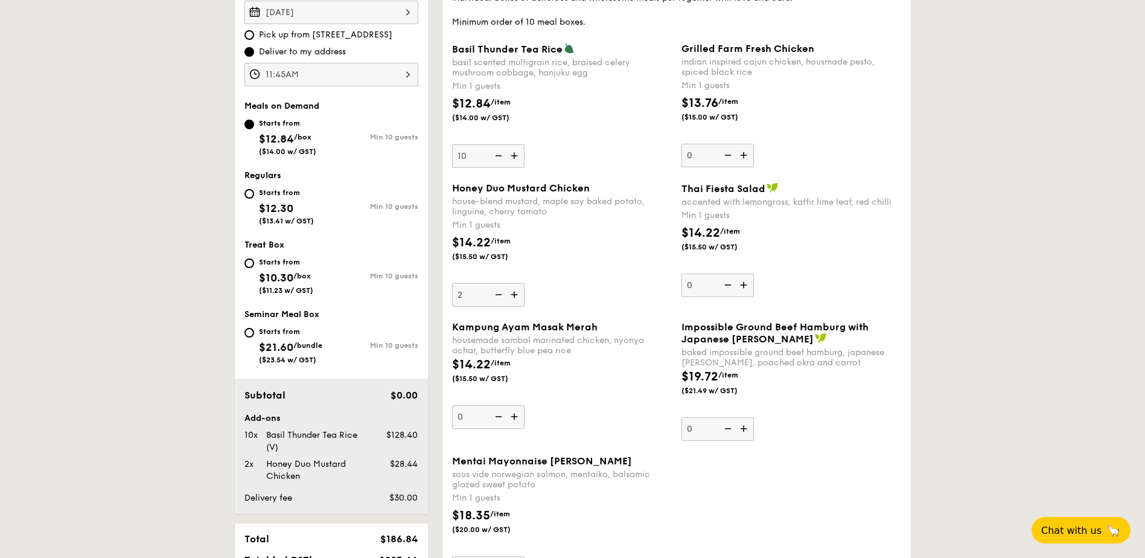
click at [501, 155] on img at bounding box center [497, 155] width 18 height 23
click at [501, 155] on input "10" at bounding box center [488, 156] width 72 height 24
click at [500, 153] on img at bounding box center [497, 155] width 18 height 23
click at [500, 153] on input "9" at bounding box center [488, 156] width 72 height 24
click at [500, 153] on img at bounding box center [497, 155] width 18 height 23
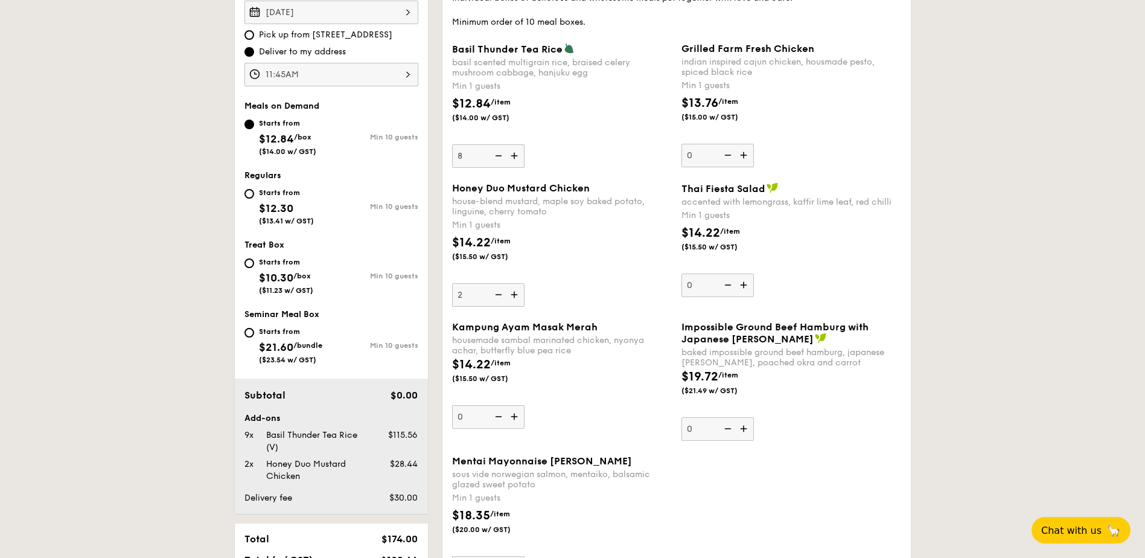
click at [500, 153] on input "8" at bounding box center [488, 156] width 72 height 24
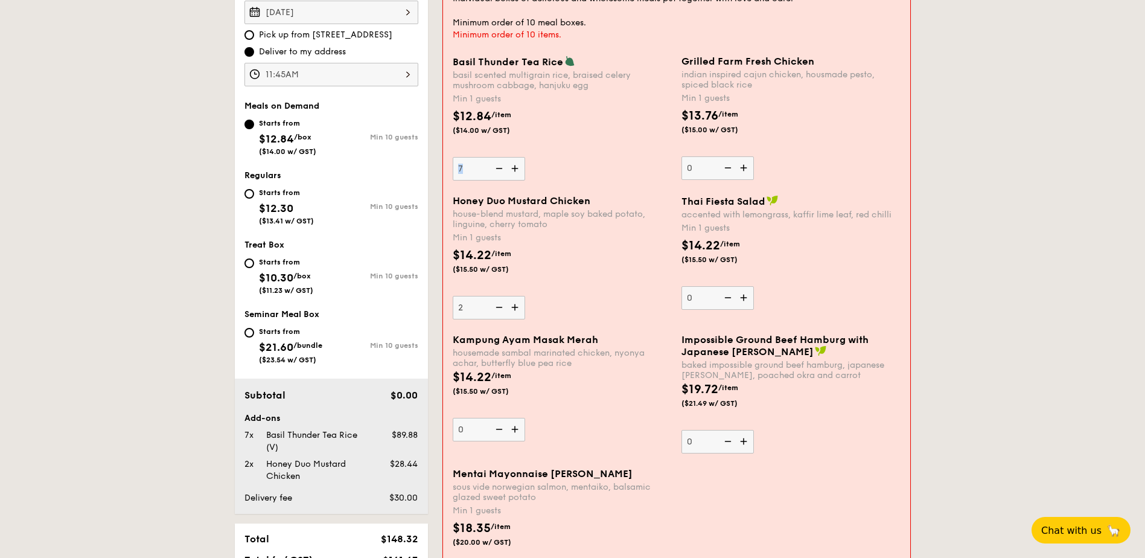
click at [500, 153] on div "Basil Thunder Tea [PERSON_NAME] scented multigrain rice, braised celery mushroo…" at bounding box center [562, 118] width 219 height 125
click at [500, 157] on input "7" at bounding box center [489, 169] width 72 height 24
drag, startPoint x: 500, startPoint y: 153, endPoint x: 561, endPoint y: 168, distance: 62.4
click at [561, 168] on div "Basil Thunder Tea [PERSON_NAME] scented multigrain rice, braised celery mushroo…" at bounding box center [562, 118] width 219 height 125
click at [525, 168] on input "7" at bounding box center [489, 169] width 72 height 24
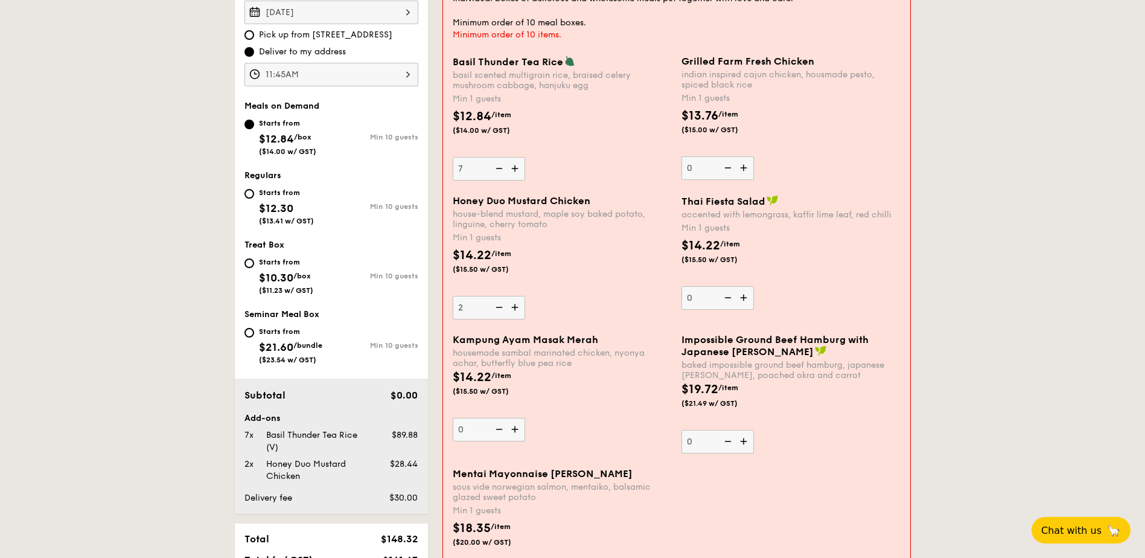
click at [513, 171] on img at bounding box center [516, 168] width 18 height 23
click at [513, 171] on input "7" at bounding box center [489, 169] width 72 height 24
type input "8"
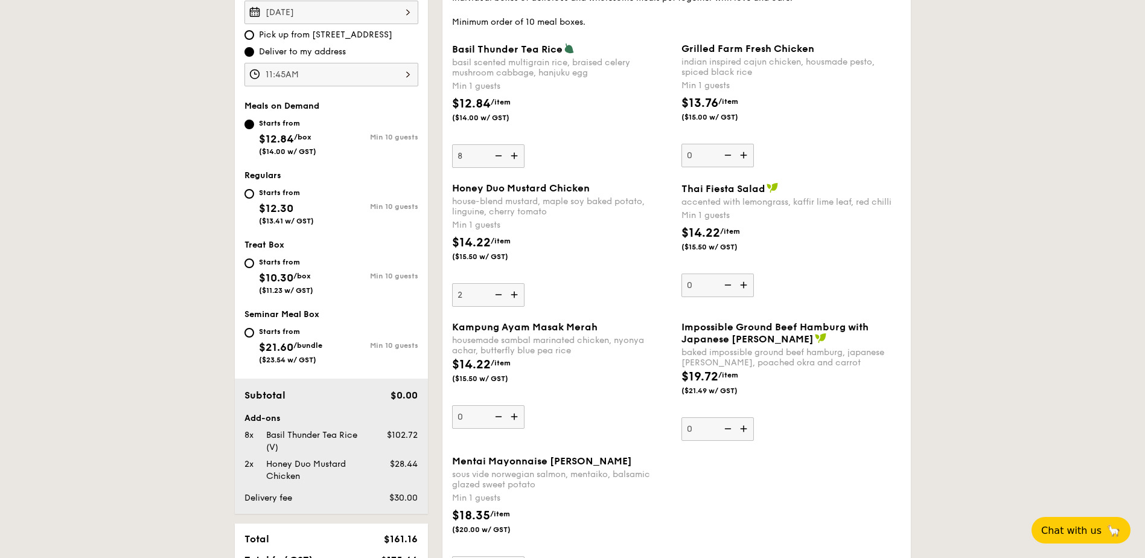
click at [627, 172] on div "Basil Thunder Tea [PERSON_NAME] scented multigrain rice, braised celery mushroo…" at bounding box center [676, 112] width 459 height 139
click at [293, 207] on span "$12.30" at bounding box center [276, 208] width 34 height 13
click at [254, 199] on input "Starts from $12.30 ($13.41 w/ GST) Min 10 guests" at bounding box center [249, 194] width 10 height 10
radio input "true"
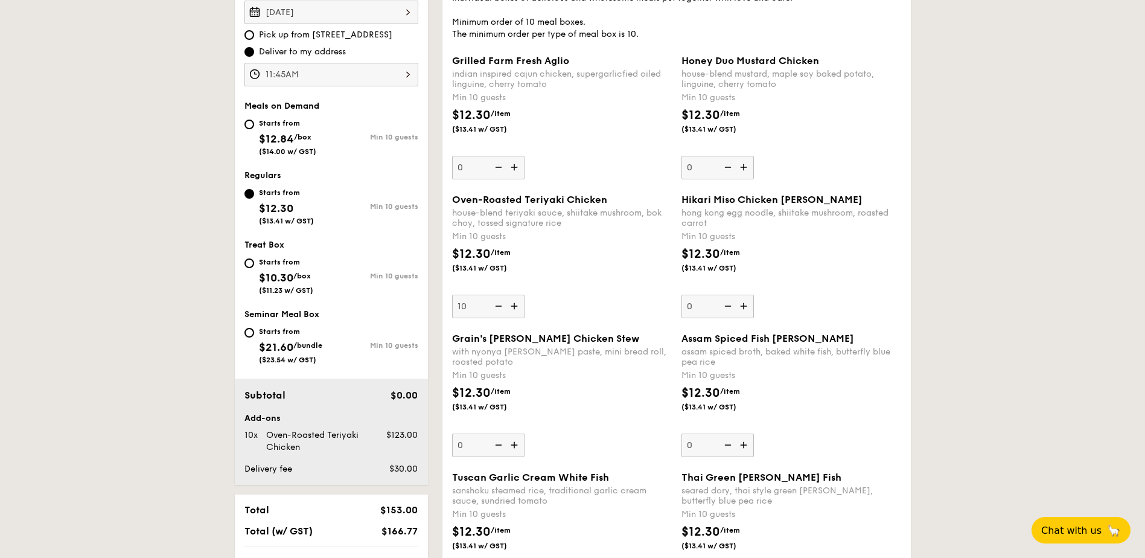
click at [511, 167] on img at bounding box center [515, 167] width 18 height 23
click at [511, 167] on input "0" at bounding box center [488, 168] width 72 height 24
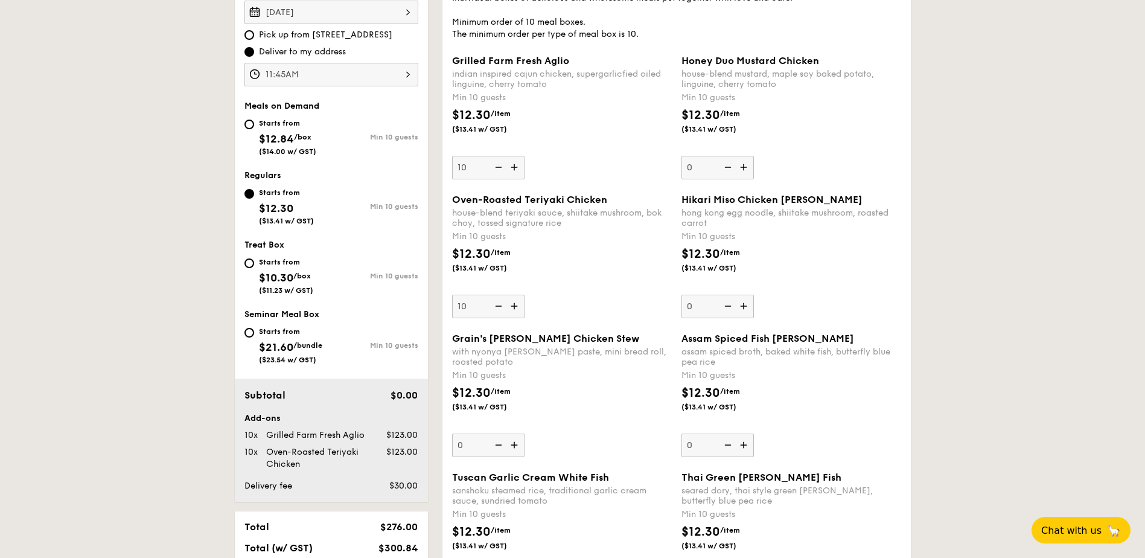
click at [497, 167] on img at bounding box center [497, 167] width 18 height 23
click at [497, 167] on input "10" at bounding box center [488, 168] width 72 height 24
type input "0"
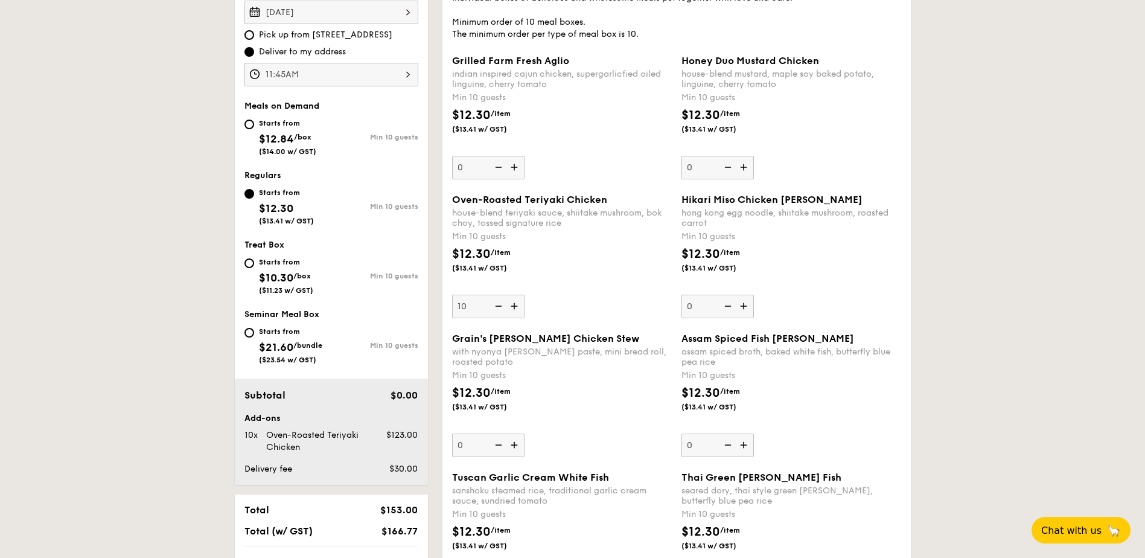
click at [312, 139] on span "/box" at bounding box center [303, 137] width 18 height 8
click at [254, 129] on input "Starts from $12.84 /box ($14.00 w/ GST) Min 10 guests" at bounding box center [249, 125] width 10 height 10
radio input "true"
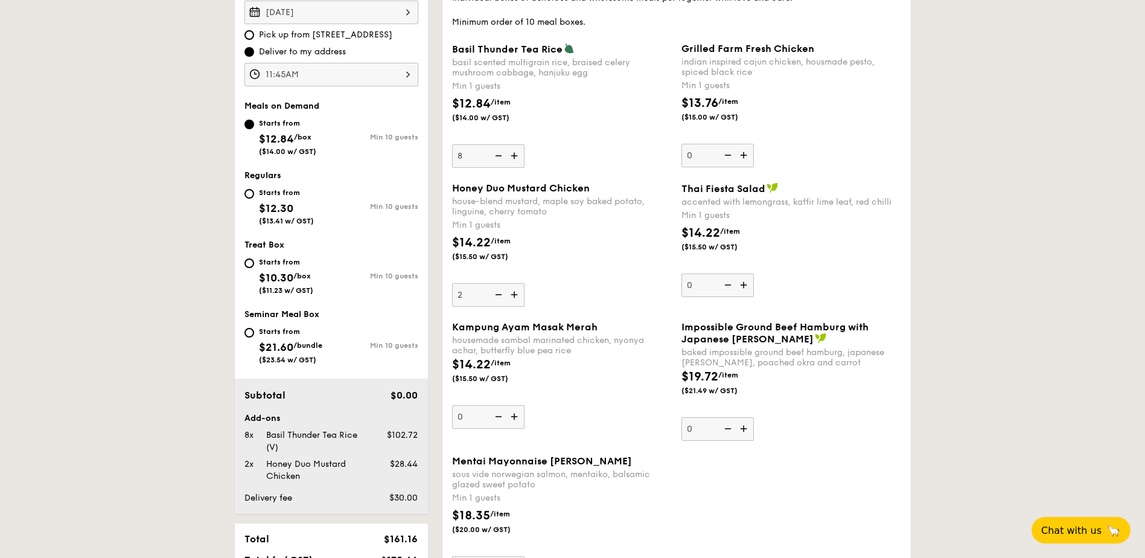
click at [260, 211] on span "$12.30" at bounding box center [276, 208] width 34 height 13
click at [254, 199] on input "Starts from $12.30 ($13.41 w/ GST) Min 10 guests" at bounding box center [249, 194] width 10 height 10
radio input "true"
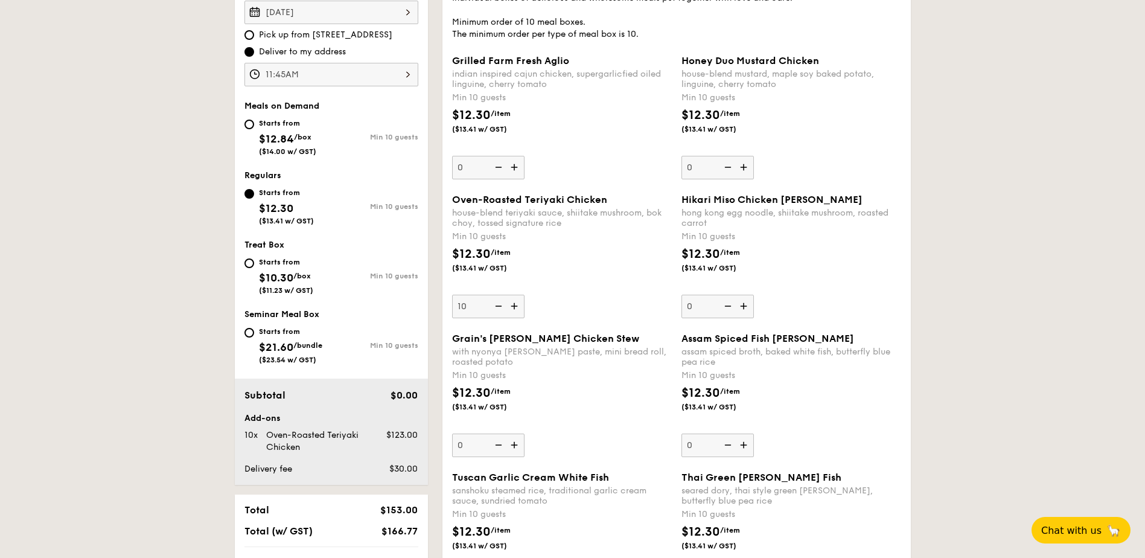
click at [519, 168] on img at bounding box center [515, 167] width 18 height 23
click at [519, 168] on input "0" at bounding box center [488, 168] width 72 height 24
type input "10"
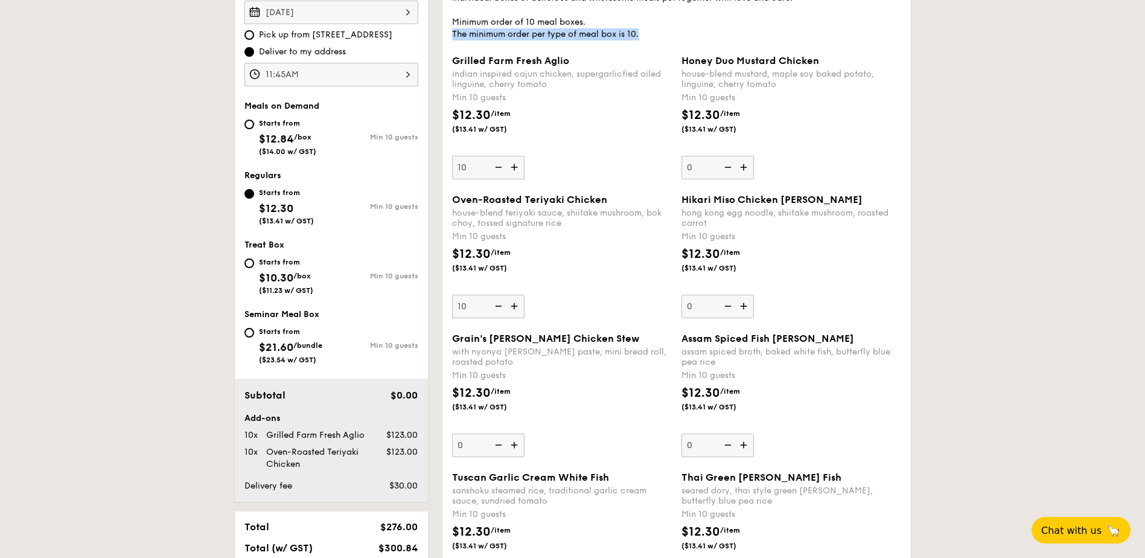
drag, startPoint x: 646, startPoint y: 36, endPoint x: 446, endPoint y: 34, distance: 200.4
click at [314, 147] on span "($14.00 w/ GST)" at bounding box center [287, 151] width 57 height 8
click at [254, 129] on input "Starts from $12.84 /box ($14.00 w/ GST) Min 10 guests" at bounding box center [249, 125] width 10 height 10
radio input "true"
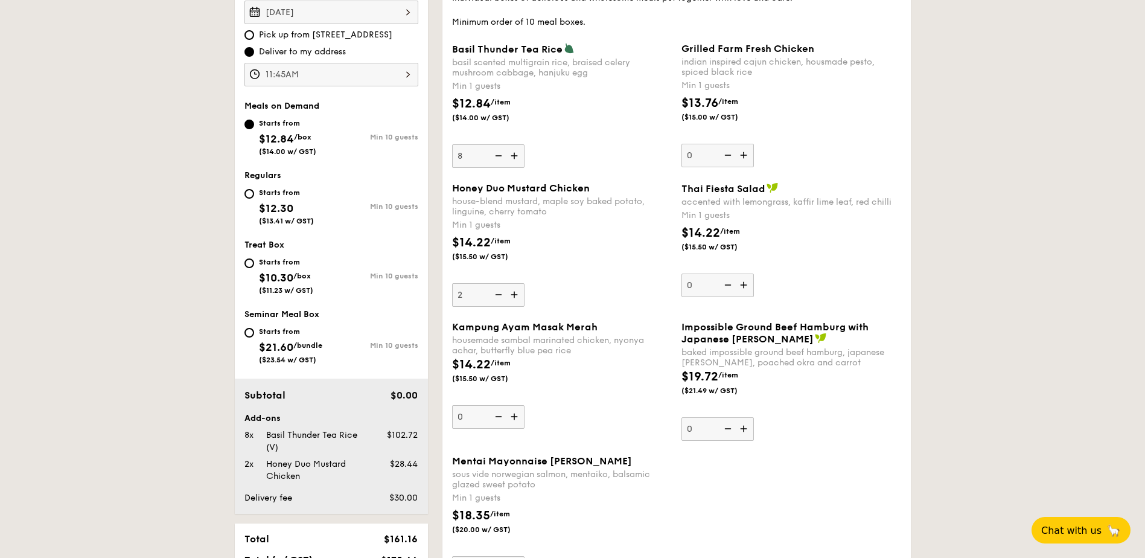
click at [254, 208] on div "Starts from $12.30 ($13.41 w/ GST)" at bounding box center [287, 205] width 87 height 40
click at [254, 199] on input "Starts from $12.30 ($13.41 w/ GST) Min 10 guests" at bounding box center [249, 194] width 10 height 10
radio input "true"
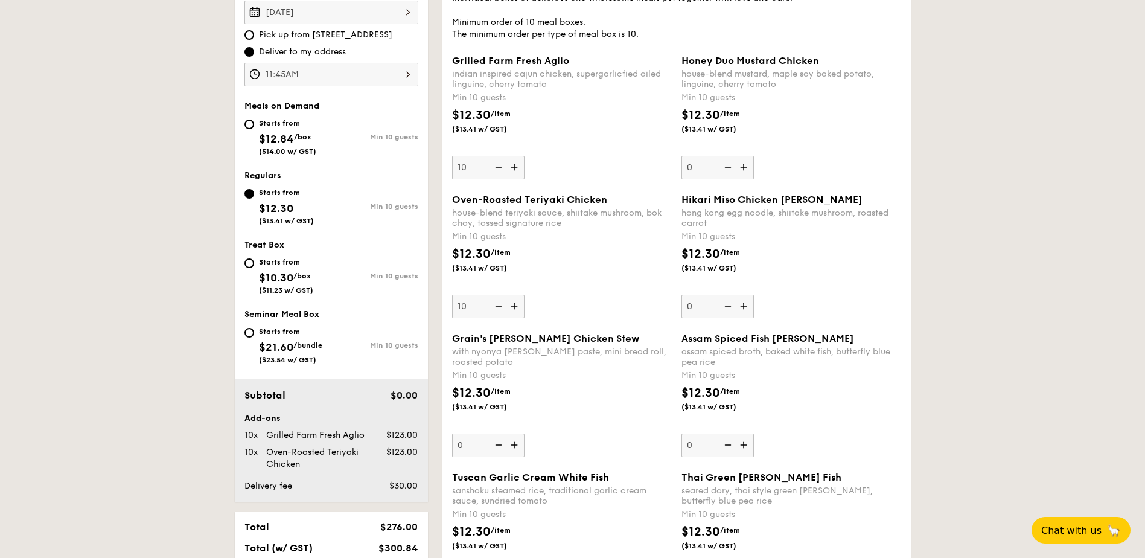
click at [301, 142] on div "Starts from $12.84 /box ($14.00 w/ GST)" at bounding box center [287, 136] width 57 height 40
click at [254, 129] on input "Starts from $12.84 /box ($14.00 w/ GST) Min 10 guests" at bounding box center [249, 125] width 10 height 10
radio input "true"
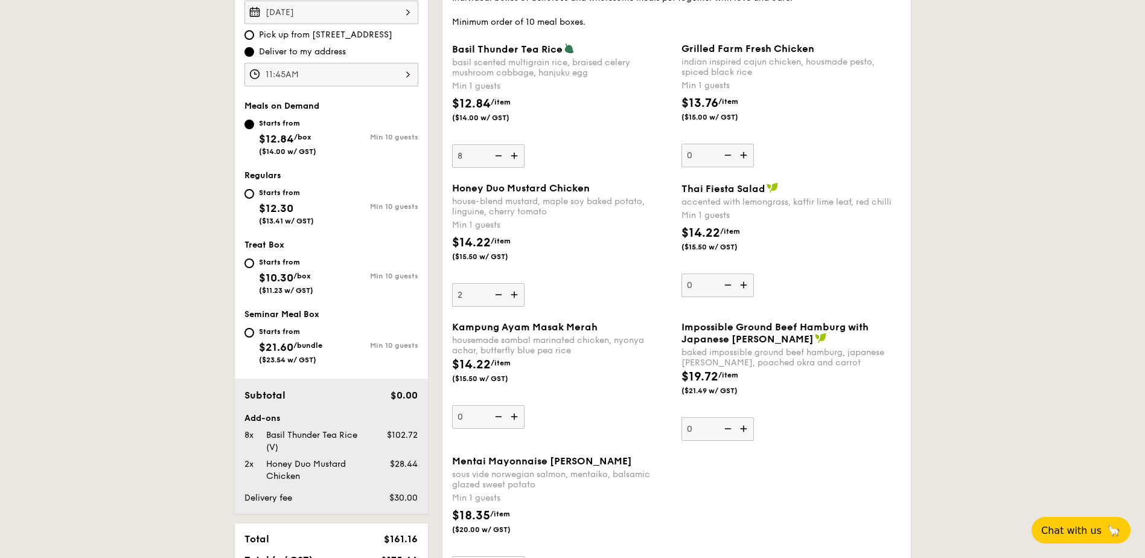
click at [325, 214] on div "Starts from $12.30 ($13.41 w/ GST)" at bounding box center [287, 205] width 87 height 40
click at [254, 199] on input "Starts from $12.30 ($13.41 w/ GST) Min 10 guests" at bounding box center [249, 194] width 10 height 10
radio input "true"
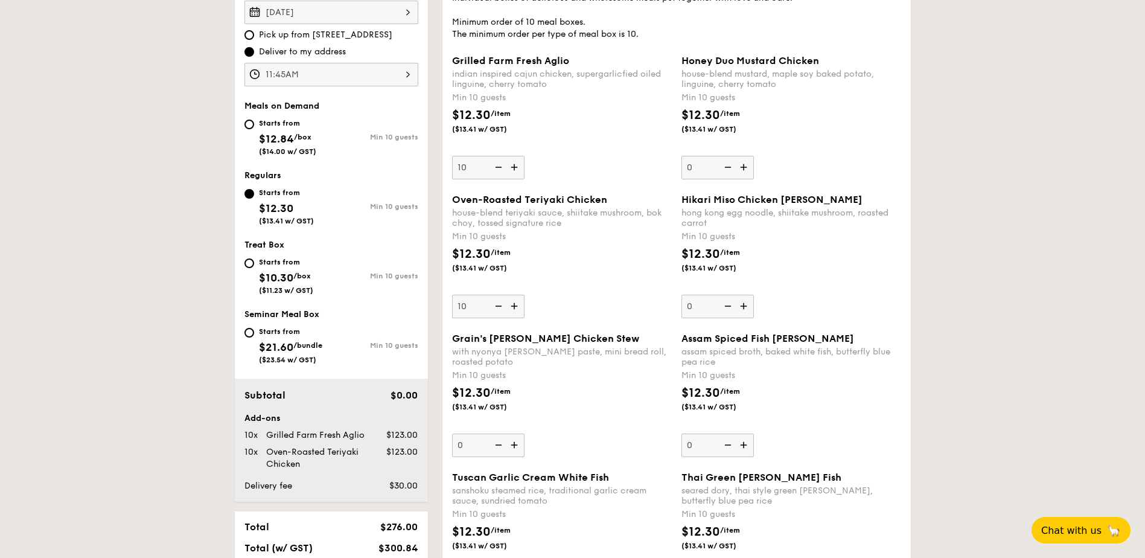
click at [292, 151] on span "($14.00 w/ GST)" at bounding box center [287, 151] width 57 height 8
click at [254, 129] on input "Starts from $12.84 /box ($14.00 w/ GST) Min 10 guests" at bounding box center [249, 125] width 10 height 10
radio input "true"
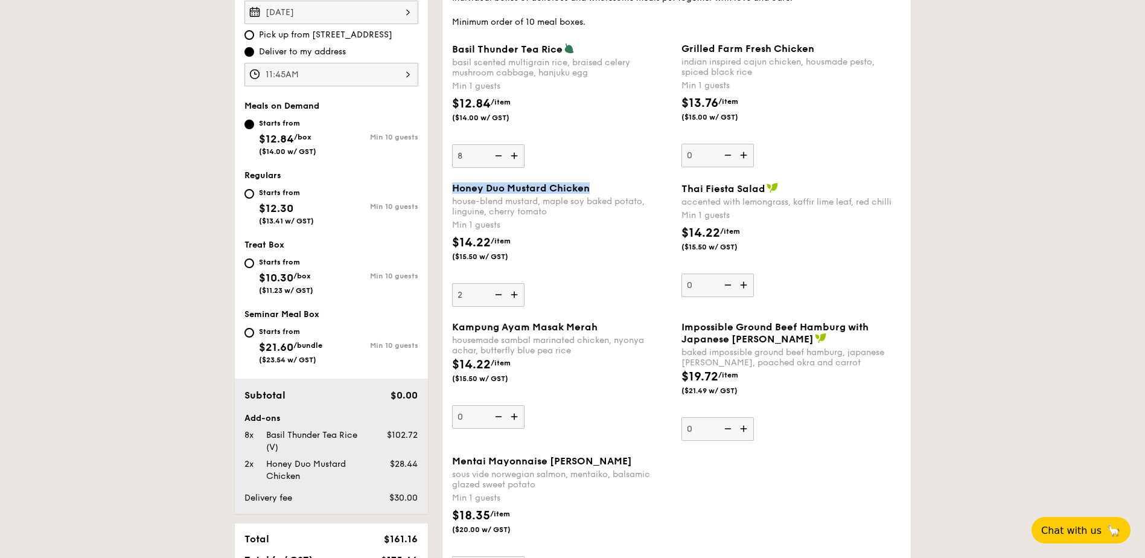
drag, startPoint x: 592, startPoint y: 186, endPoint x: 452, endPoint y: 190, distance: 139.5
click at [452, 190] on div "Honey Duo Mustard Chicken" at bounding box center [562, 187] width 220 height 11
copy span "Honey Duo Mustard Chicken"
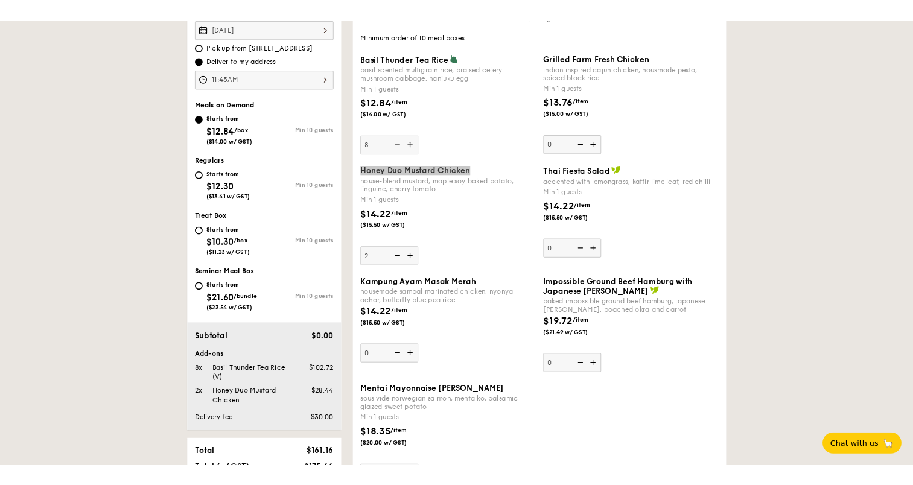
scroll to position [432, 0]
